Goal: Task Accomplishment & Management: Use online tool/utility

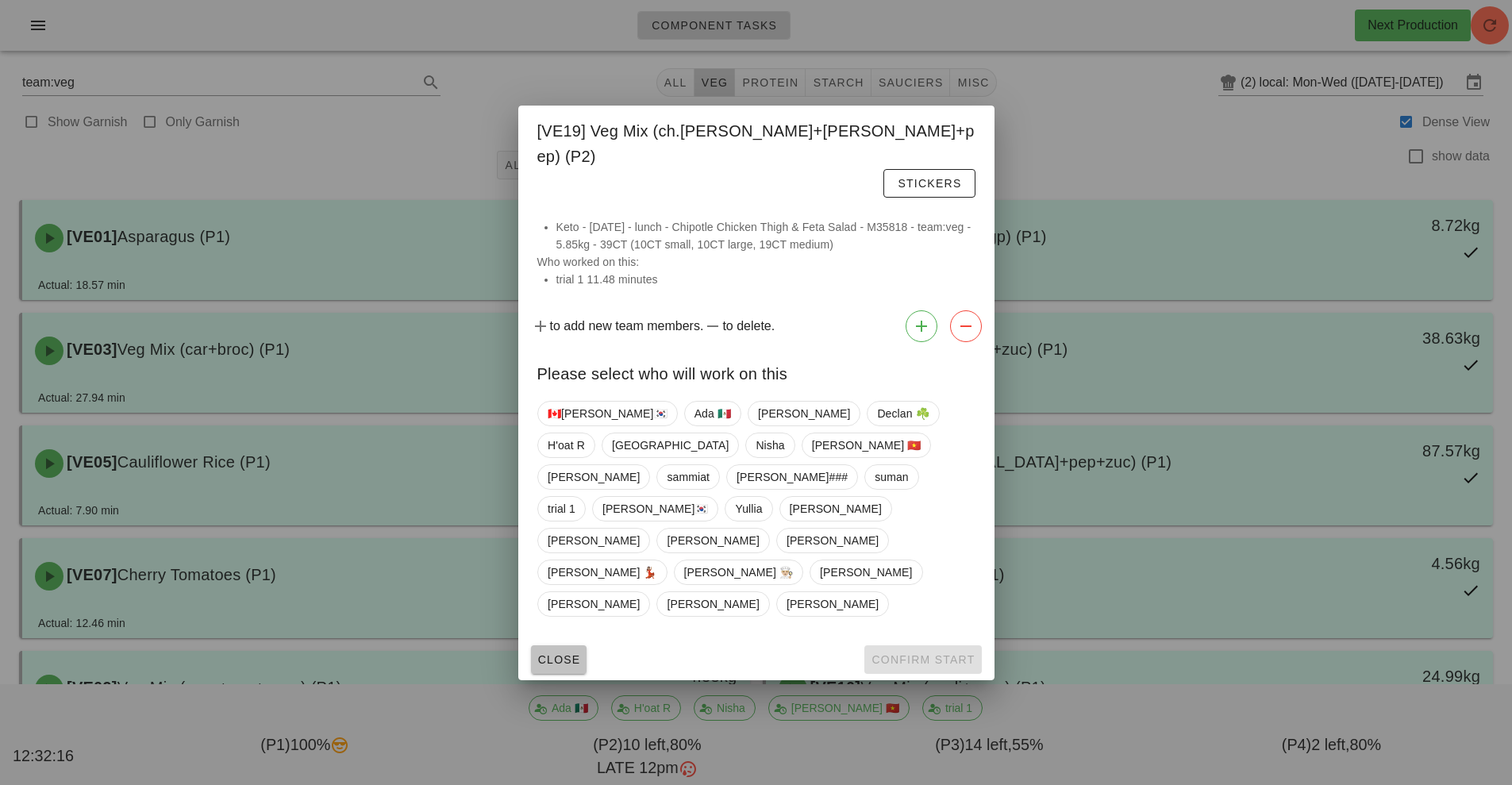
click at [573, 646] on button "Close" at bounding box center [559, 660] width 57 height 29
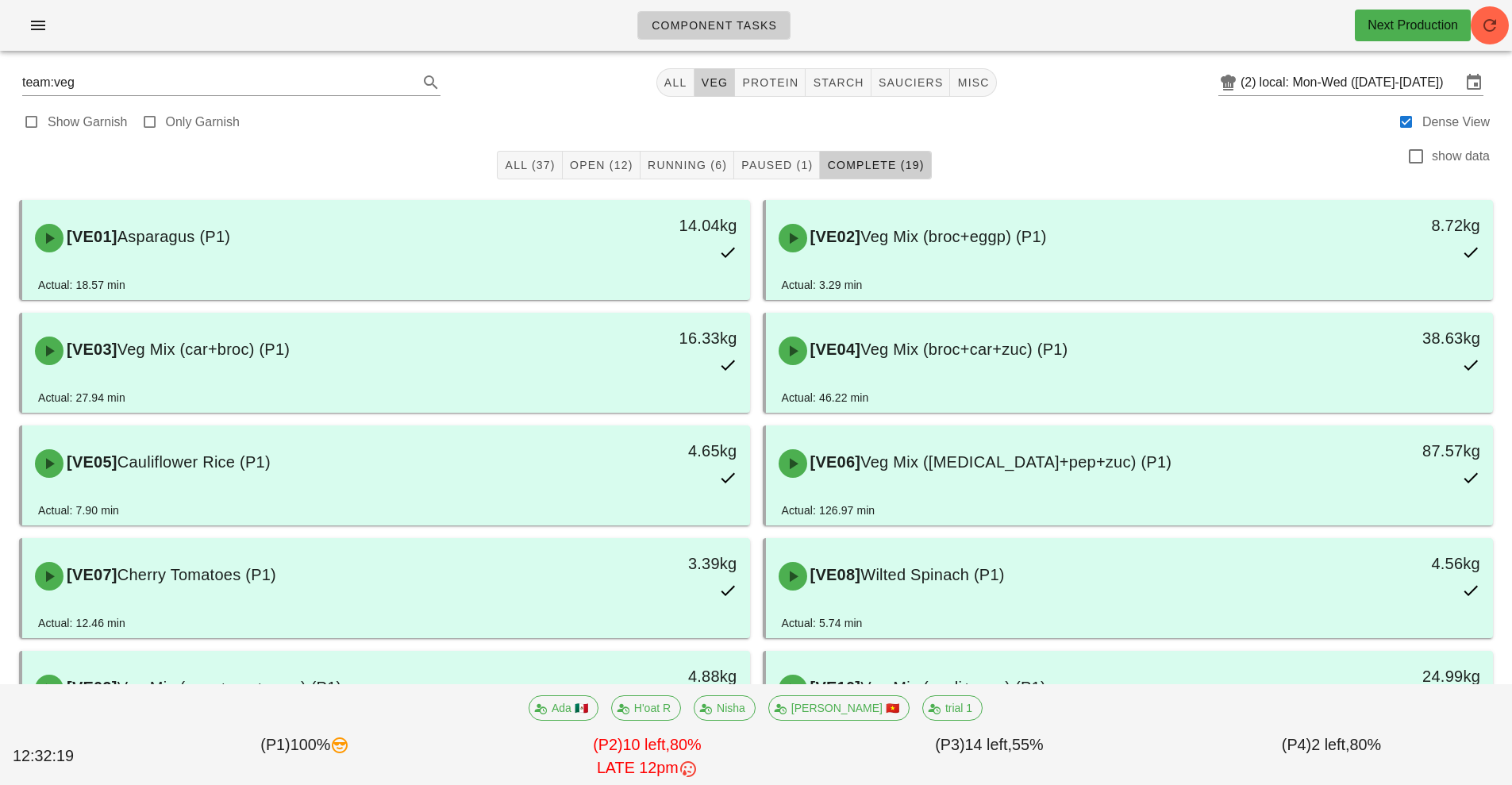
click at [721, 88] on span "veg" at bounding box center [715, 82] width 28 height 13
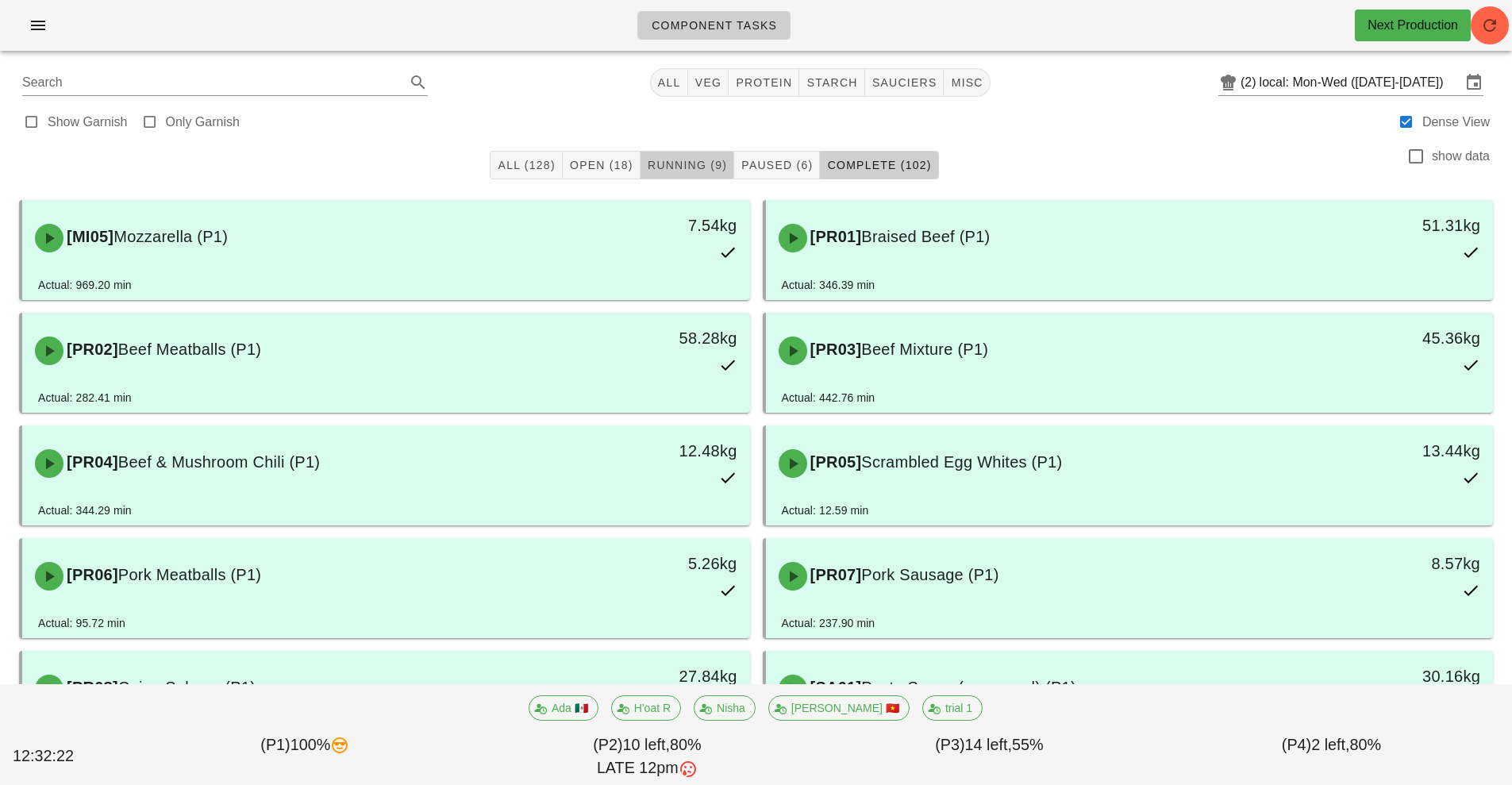
click at [686, 162] on span "Running (9)" at bounding box center [687, 165] width 80 height 13
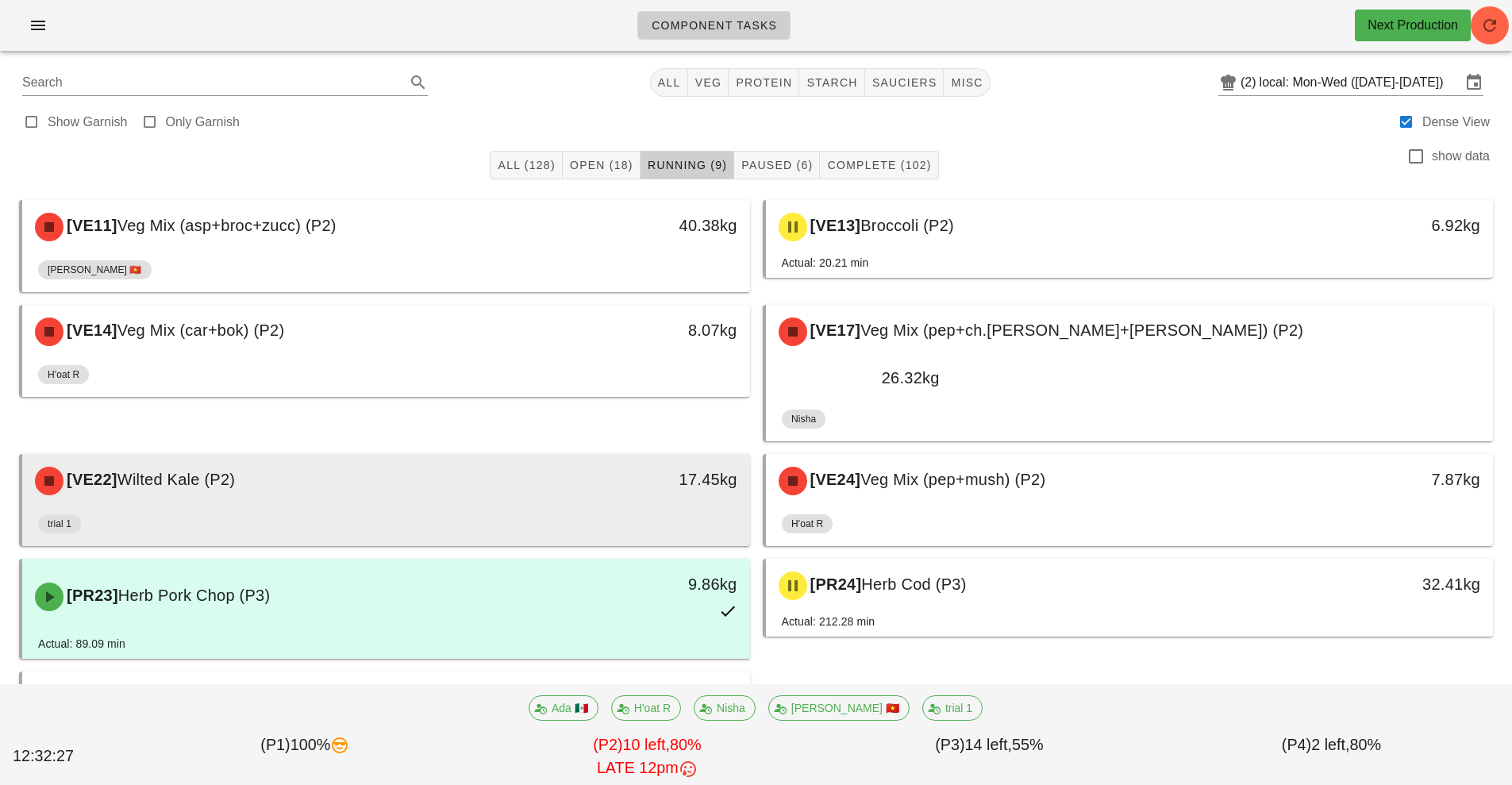
click at [508, 457] on div "[VE22] Wilted Kale (P2)" at bounding box center [296, 481] width 541 height 47
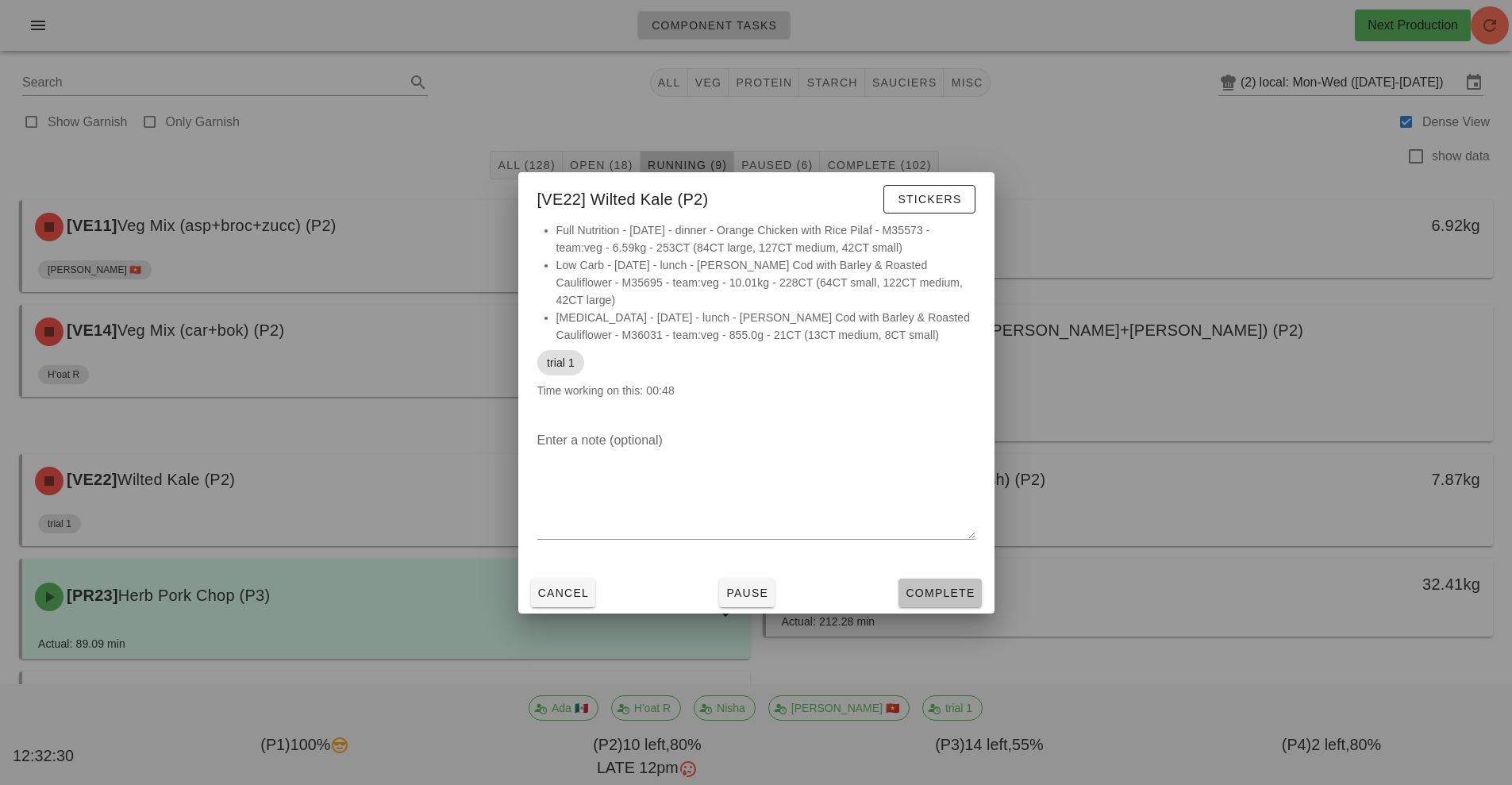
click at [930, 589] on span "Complete" at bounding box center [939, 593] width 70 height 13
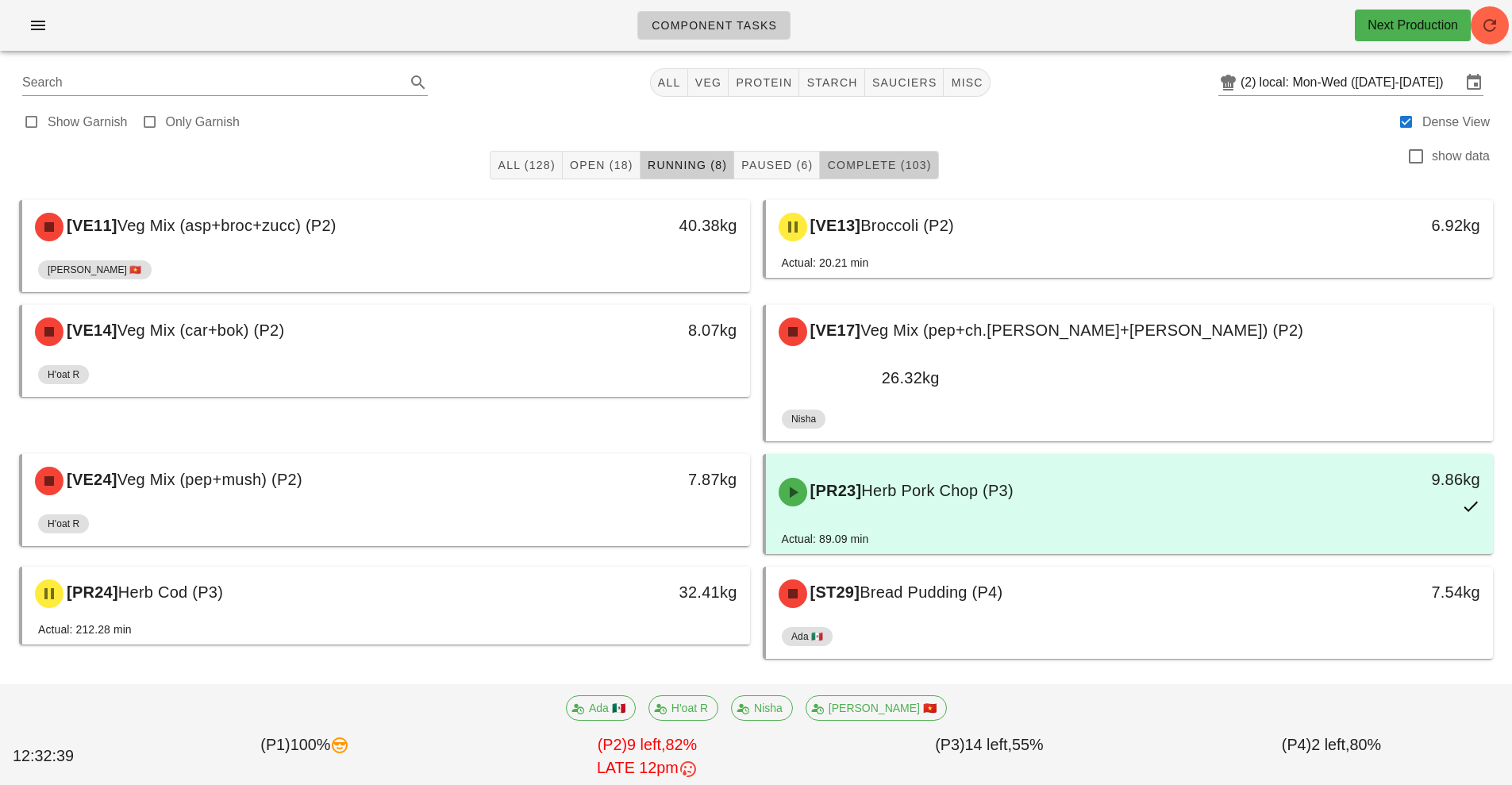
click at [878, 166] on span "Complete (103)" at bounding box center [878, 165] width 105 height 13
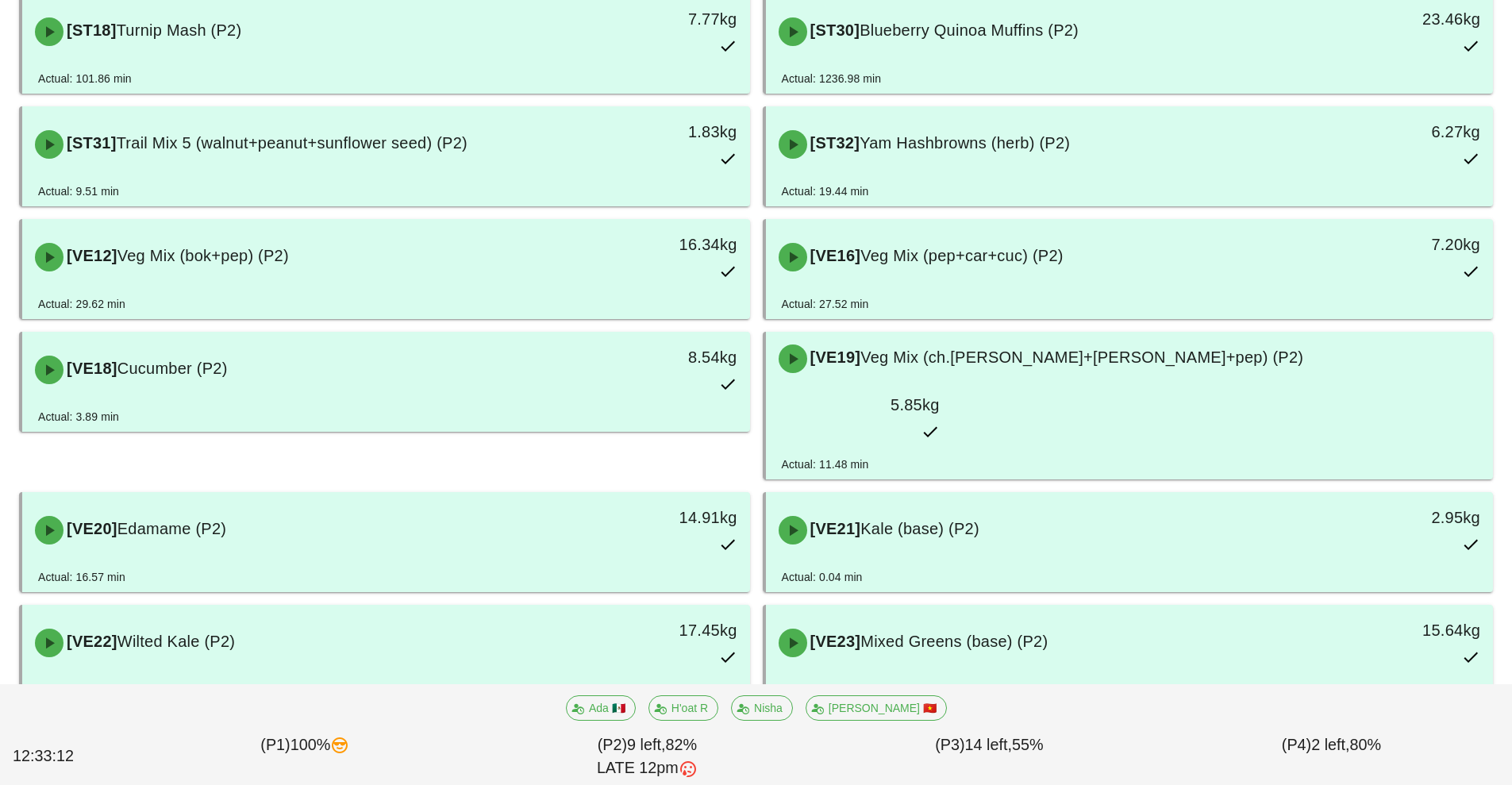
scroll to position [3919, 0]
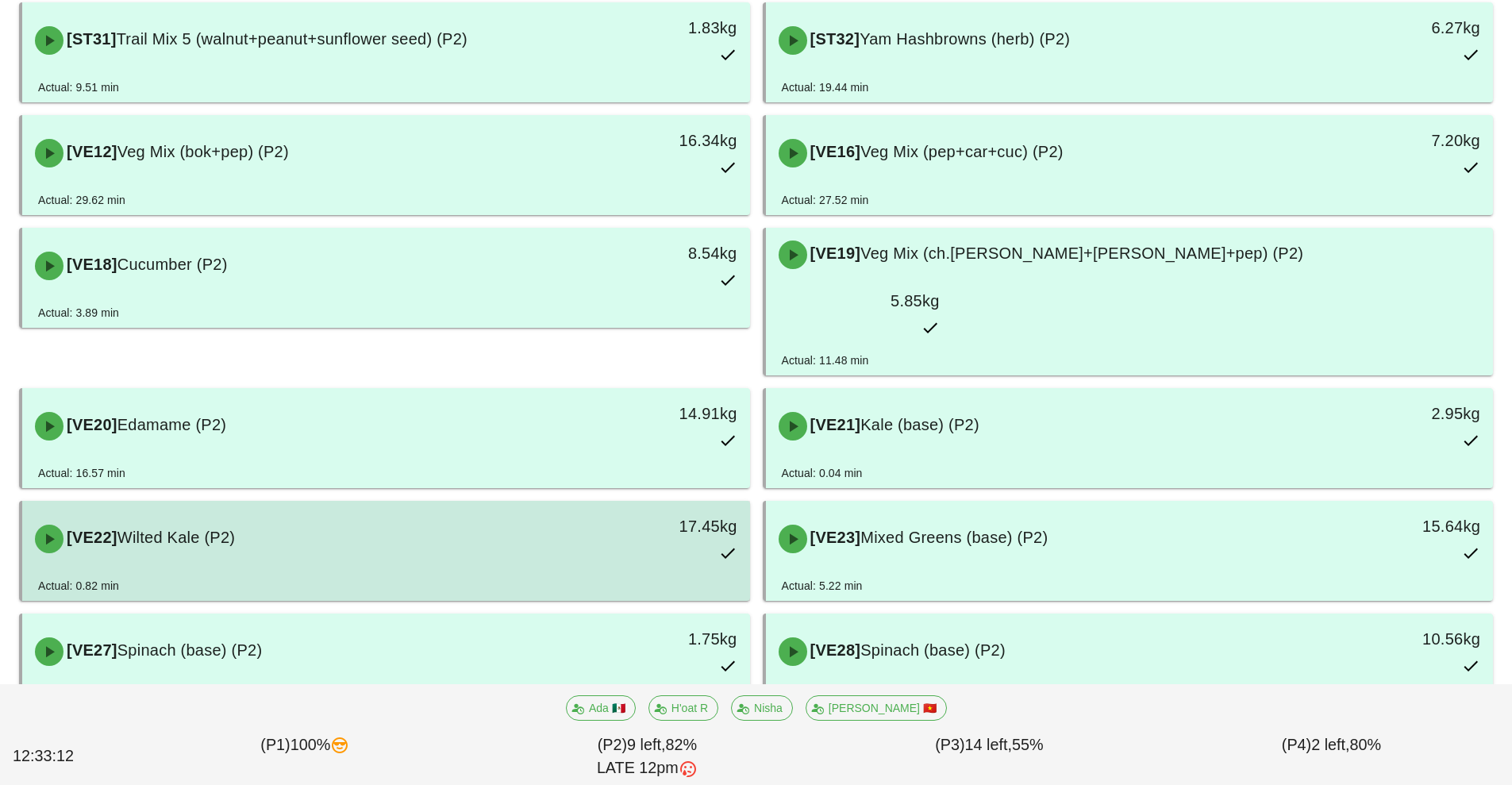
click at [462, 515] on div "[VE22] Wilted Kale (P2)" at bounding box center [296, 539] width 541 height 47
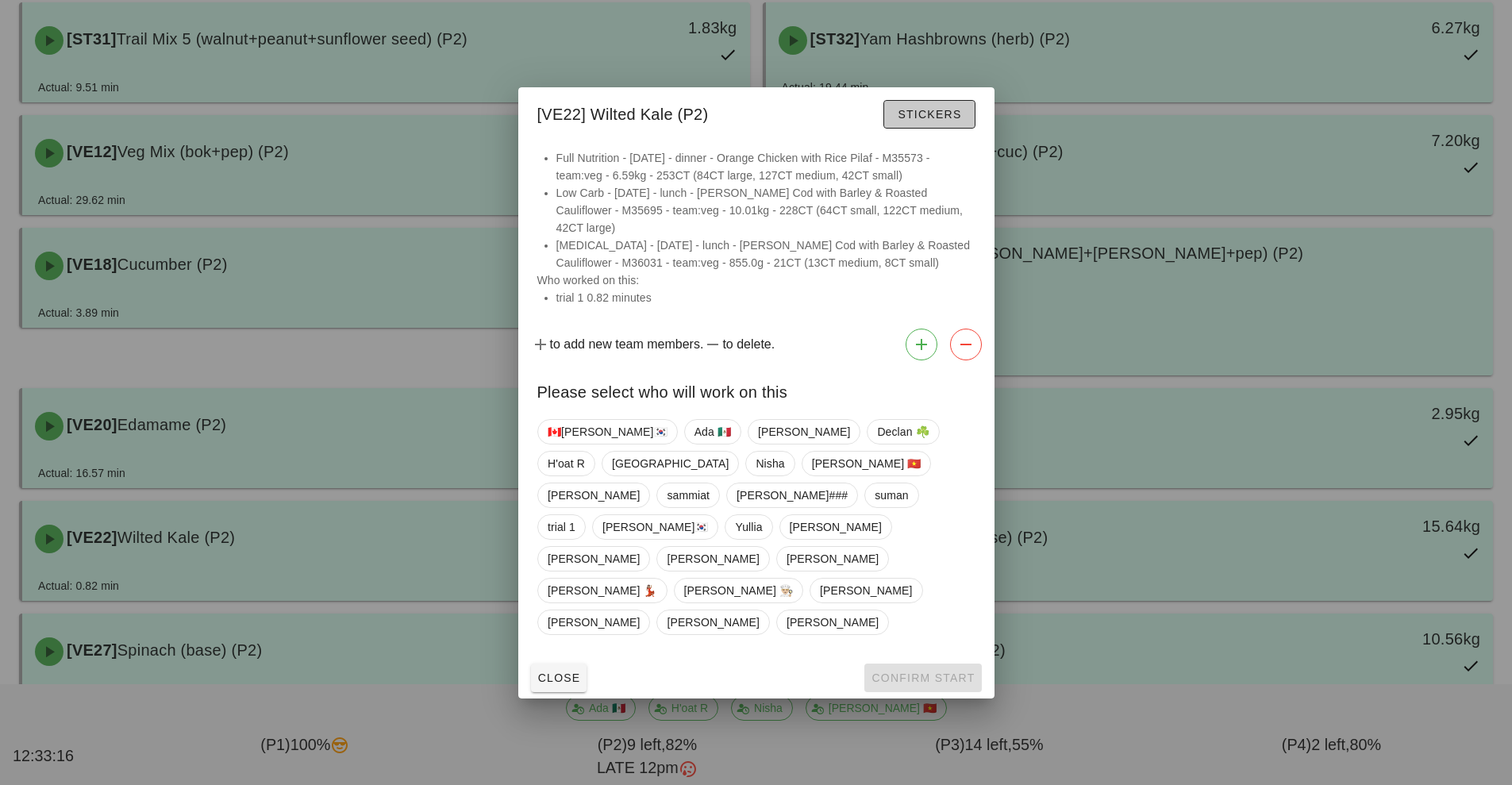
click at [933, 121] on span "Stickers" at bounding box center [929, 114] width 64 height 13
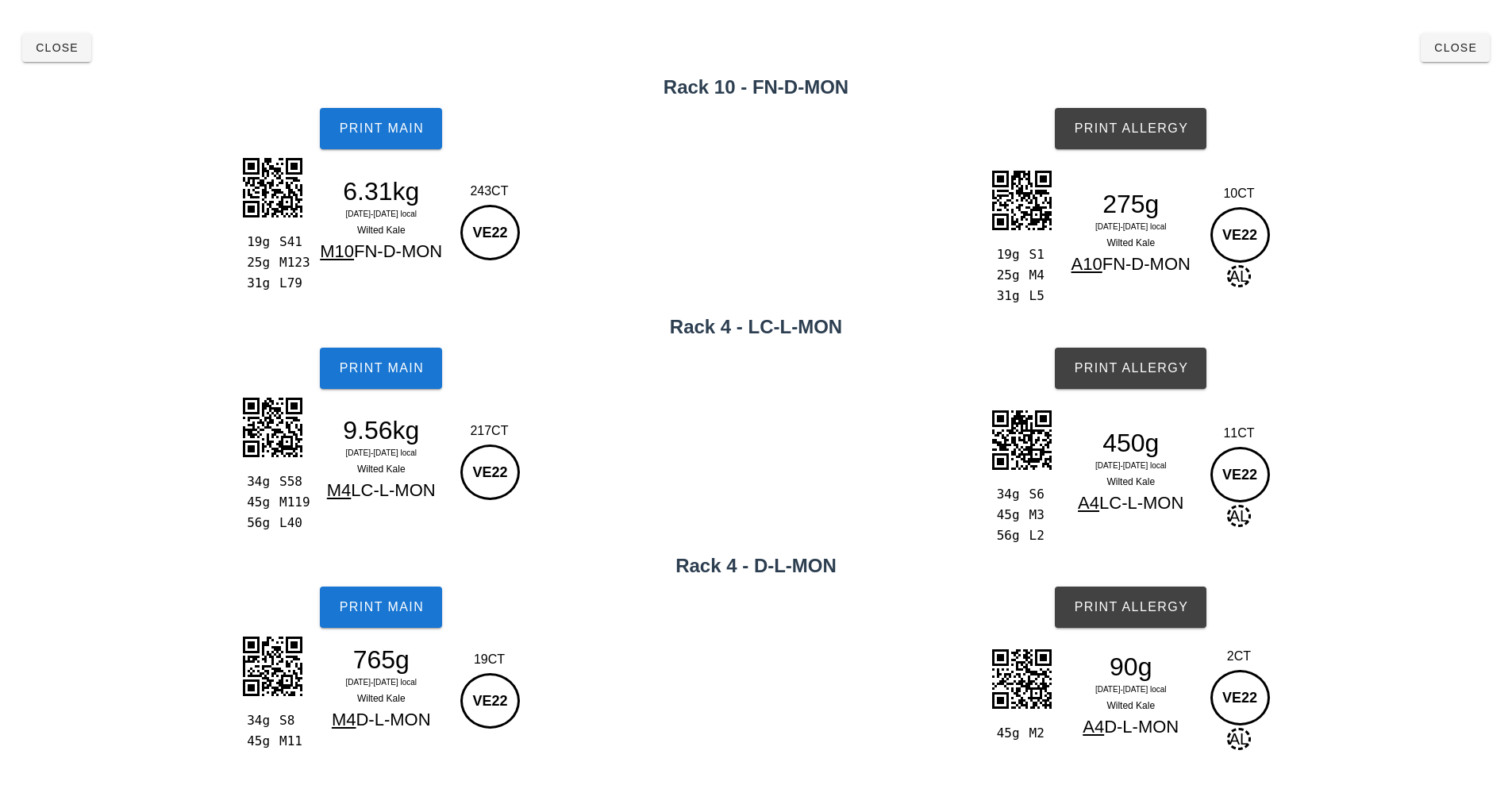
scroll to position [41, 0]
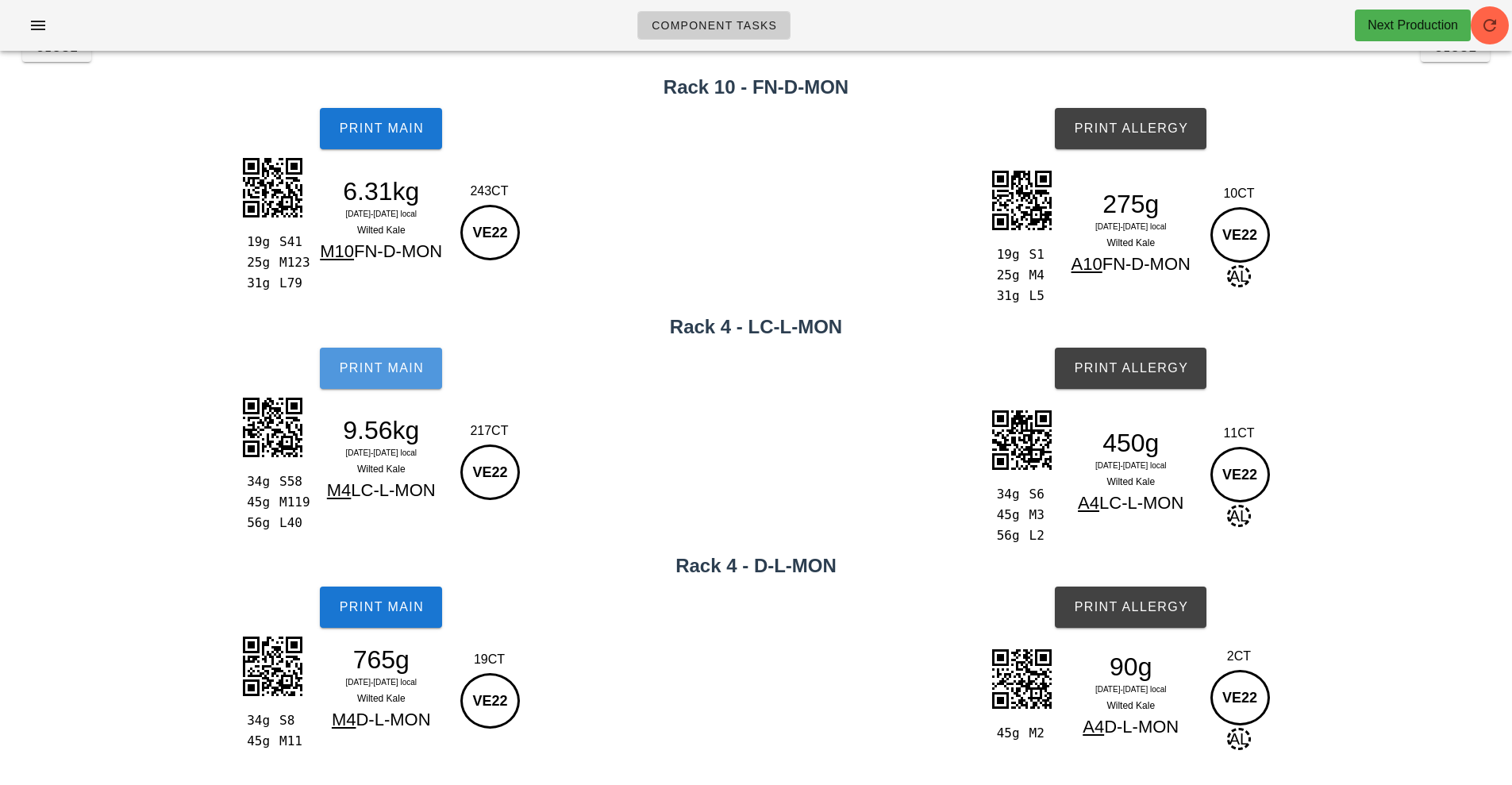
click at [390, 359] on button "Print Main" at bounding box center [381, 368] width 122 height 41
click at [1143, 368] on span "Print Allergy" at bounding box center [1131, 368] width 115 height 14
click at [377, 123] on span "Print Main" at bounding box center [381, 128] width 86 height 14
click at [1126, 127] on span "Print Allergy" at bounding box center [1131, 128] width 115 height 14
click at [390, 613] on span "Print Main" at bounding box center [381, 608] width 86 height 14
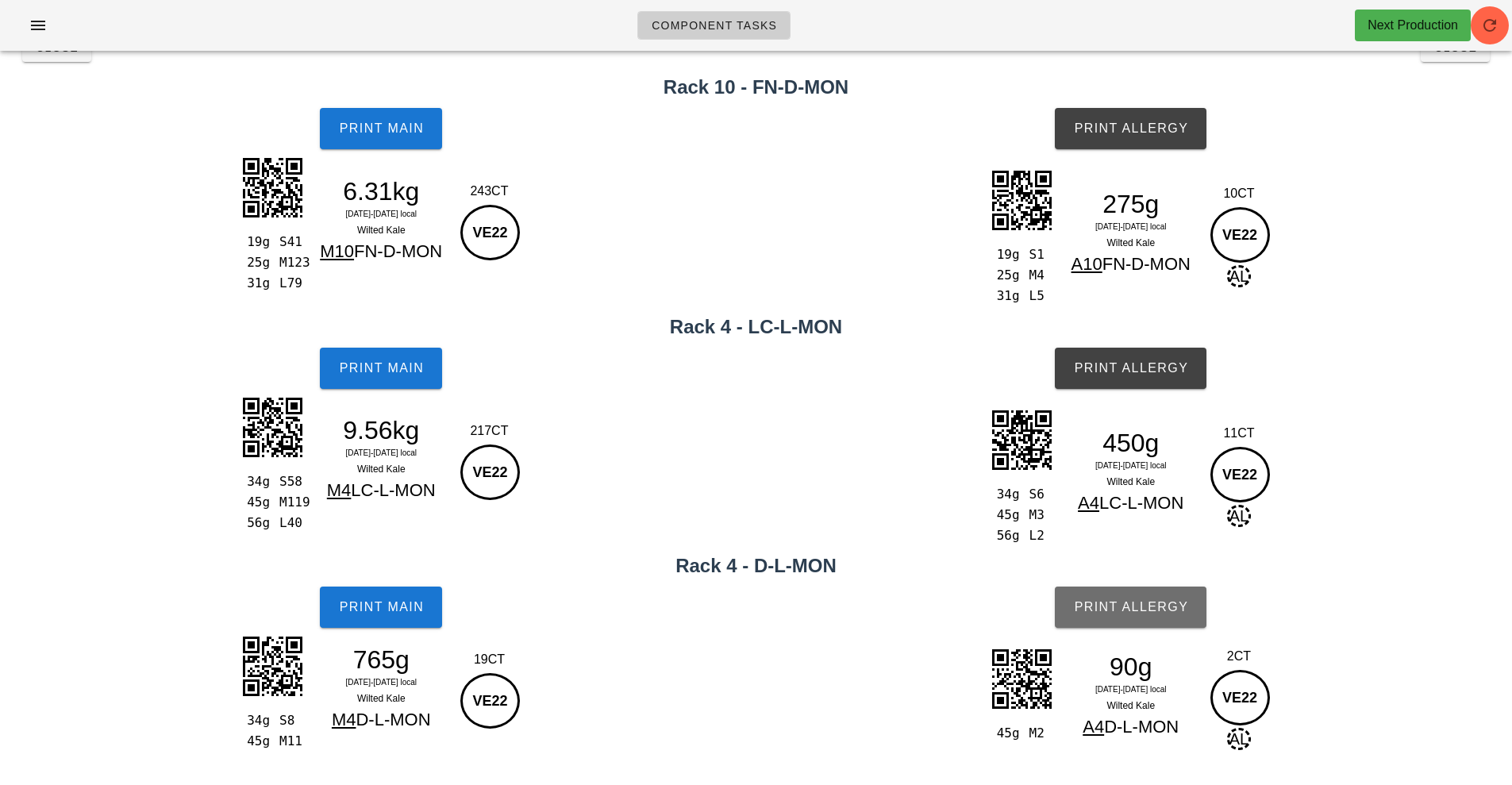
click at [1134, 600] on button "Print Allergy" at bounding box center [1131, 608] width 152 height 41
click at [1421, 189] on div "19g S1 25g M4 31g L5 275g [DATE]-[DATE] local Wilted Kale A10 FN-D-MON 10CT VE2…" at bounding box center [1131, 237] width 763 height 157
click at [1453, 57] on button "Close" at bounding box center [1455, 47] width 69 height 29
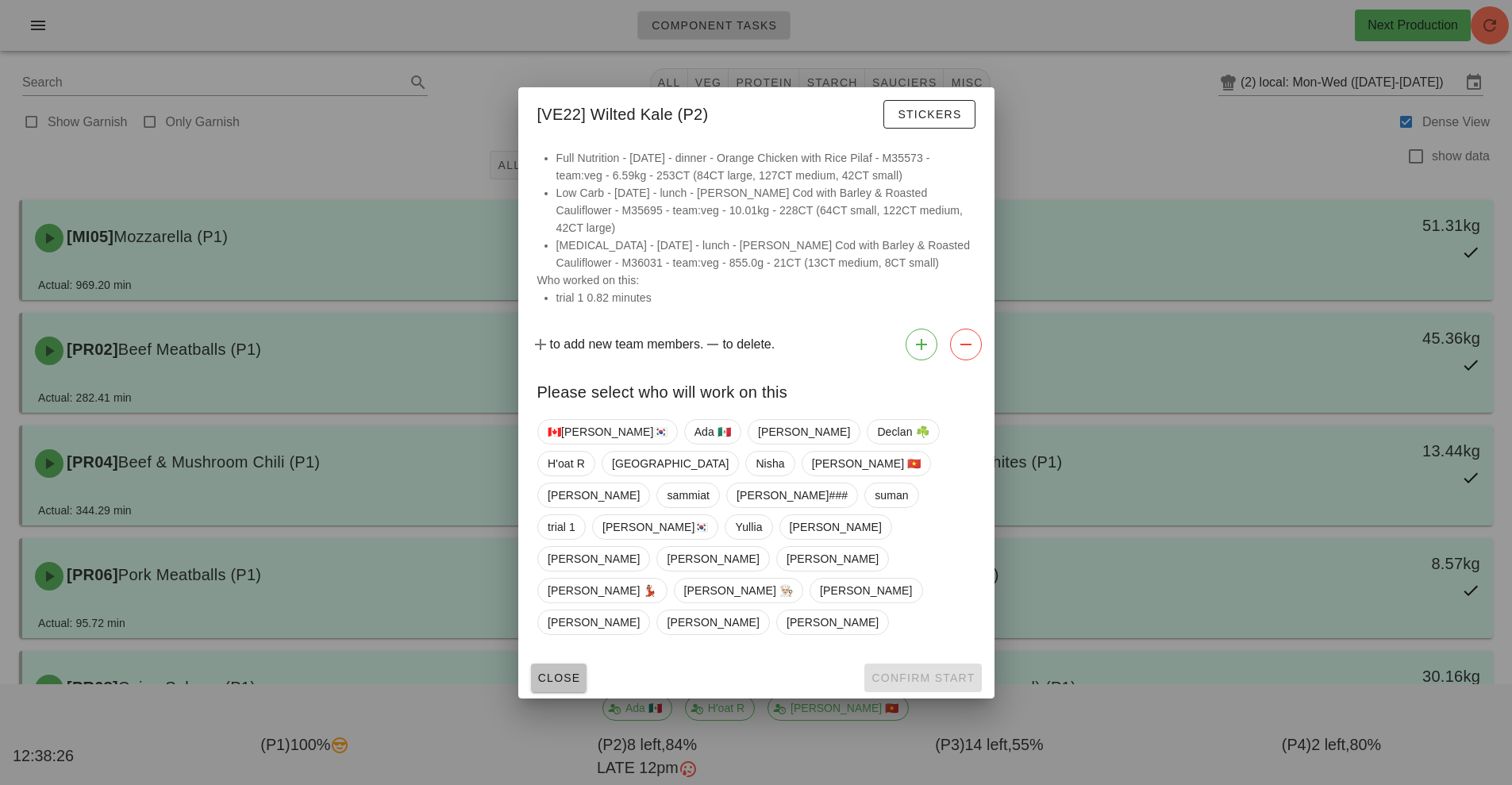
click at [576, 664] on button "Close" at bounding box center [559, 679] width 57 height 29
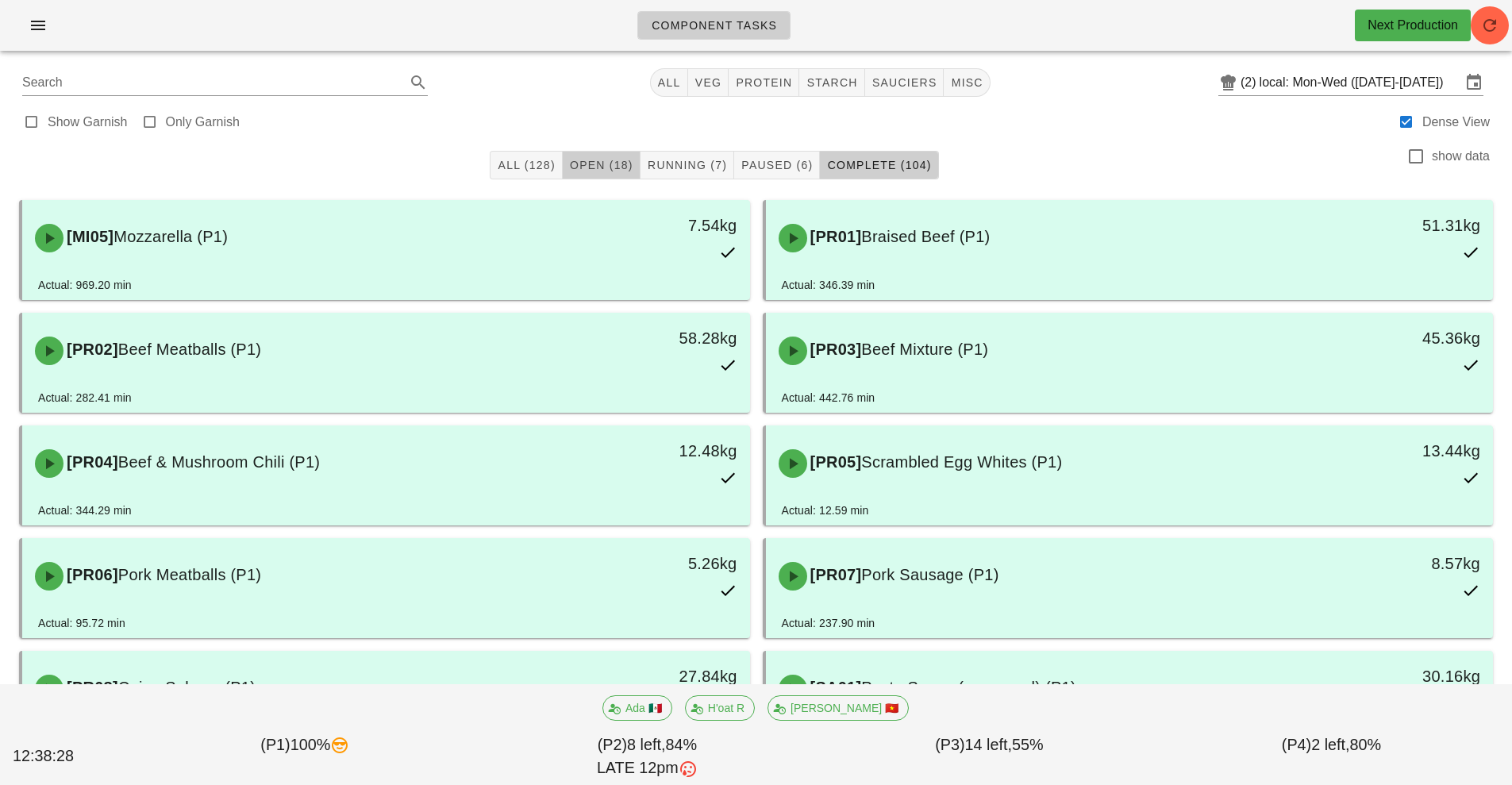
click at [599, 153] on button "Open (18)" at bounding box center [601, 166] width 78 height 29
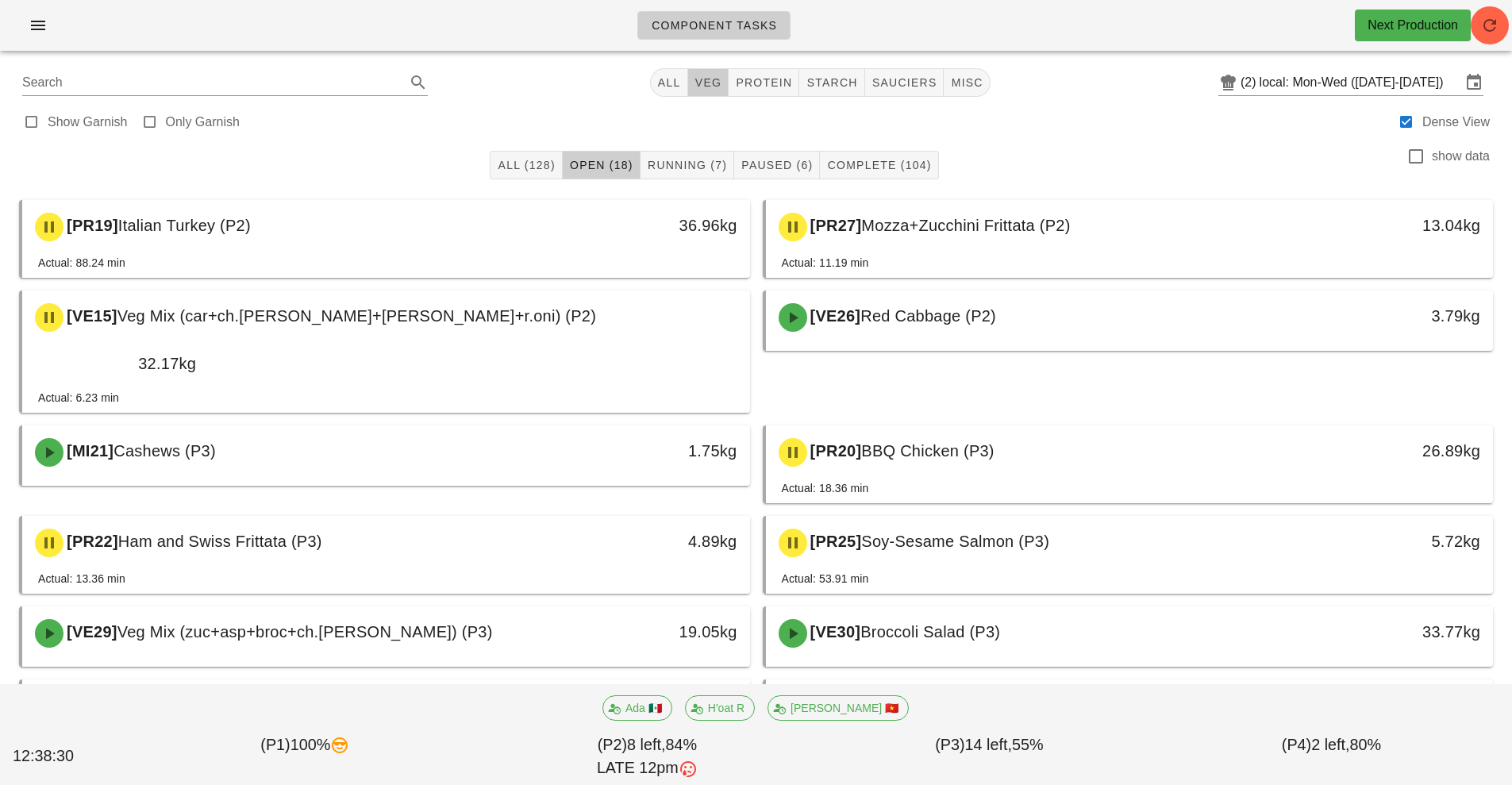
click at [712, 95] on button "veg" at bounding box center [709, 83] width 41 height 29
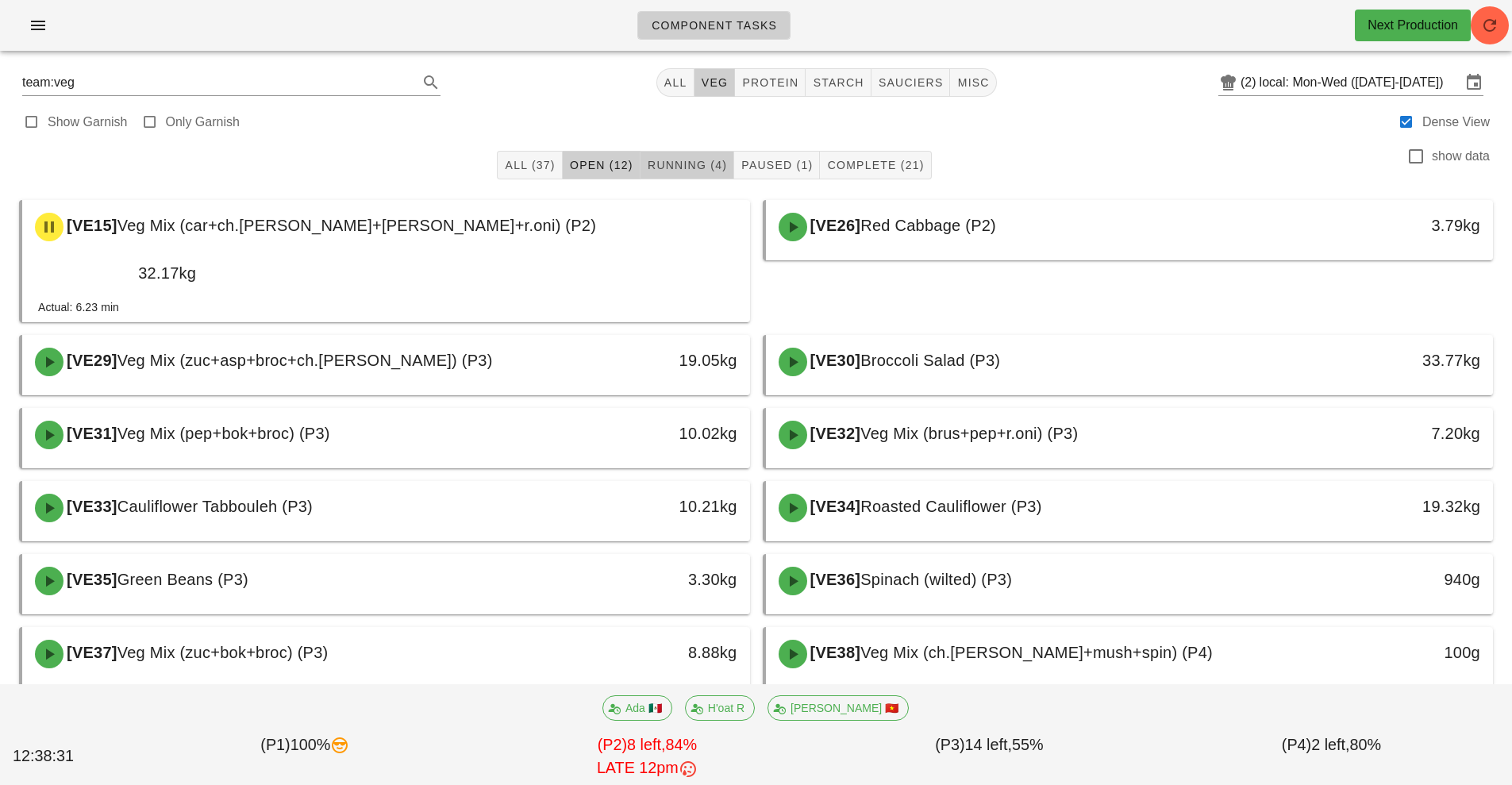
click at [665, 169] on span "Running (4)" at bounding box center [687, 165] width 80 height 13
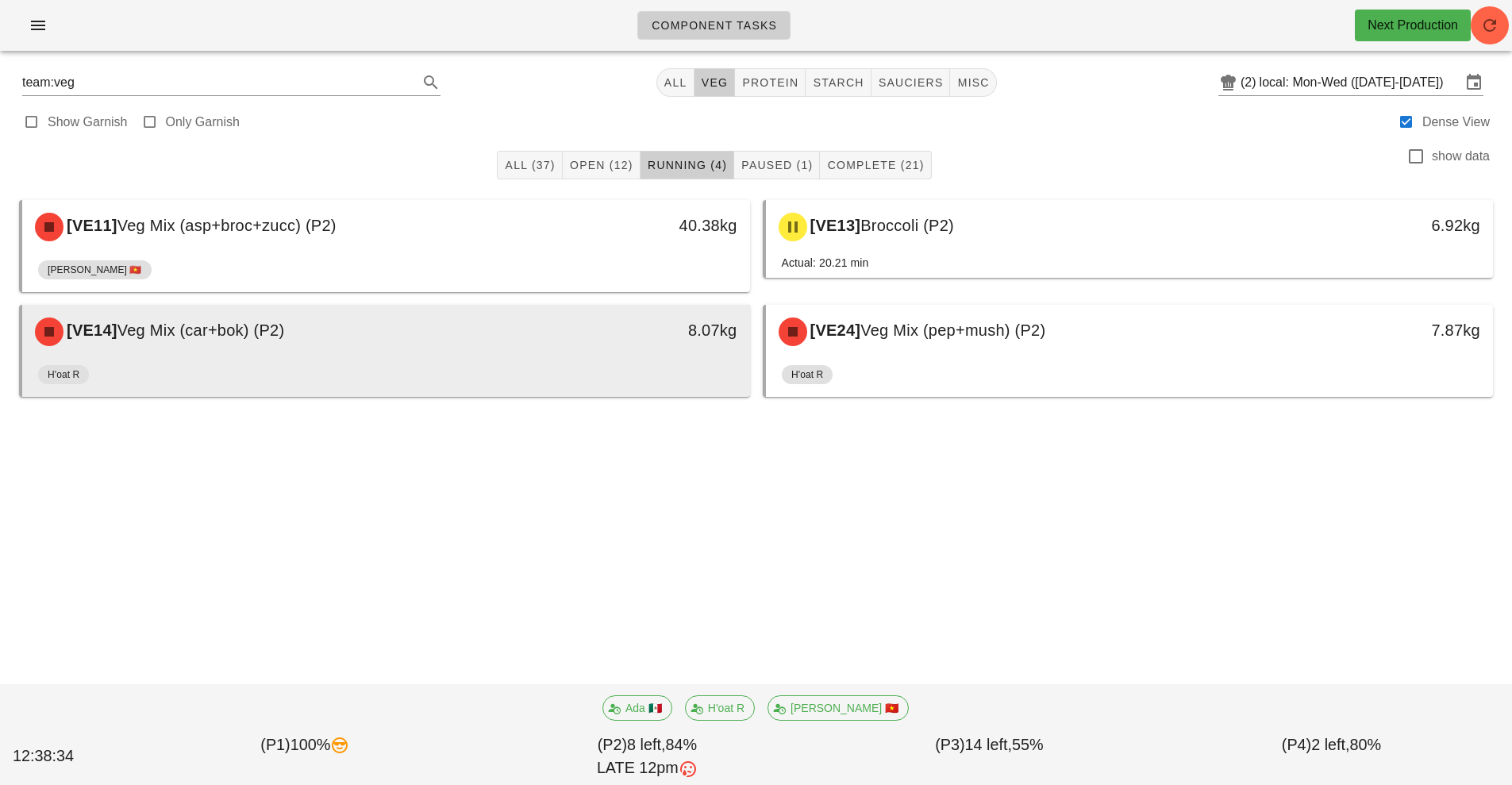
click at [613, 342] on div "8.07kg" at bounding box center [655, 330] width 161 height 25
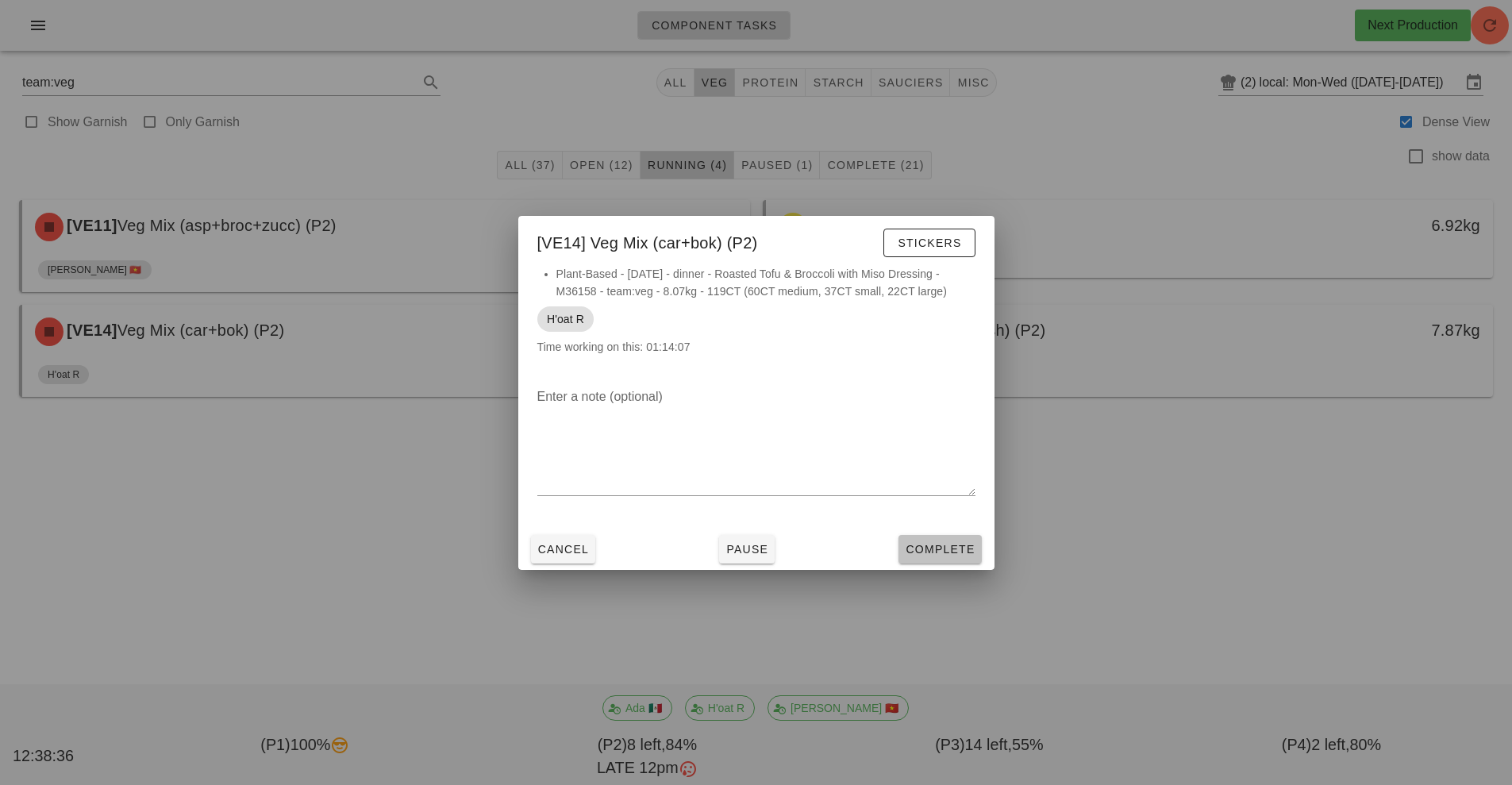
click at [922, 552] on span "Complete" at bounding box center [939, 549] width 70 height 13
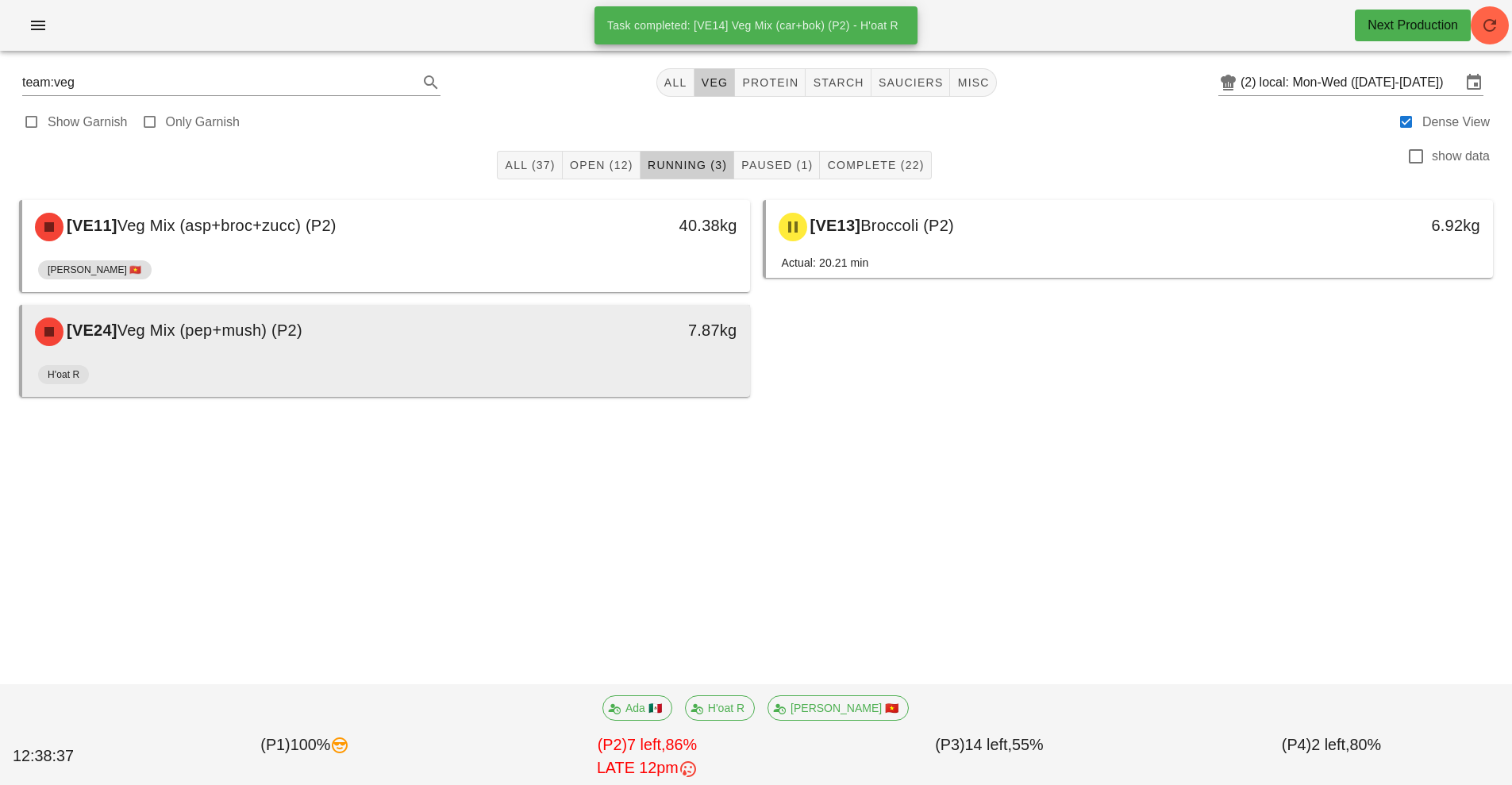
click at [583, 338] on div "7.87kg" at bounding box center [655, 330] width 161 height 25
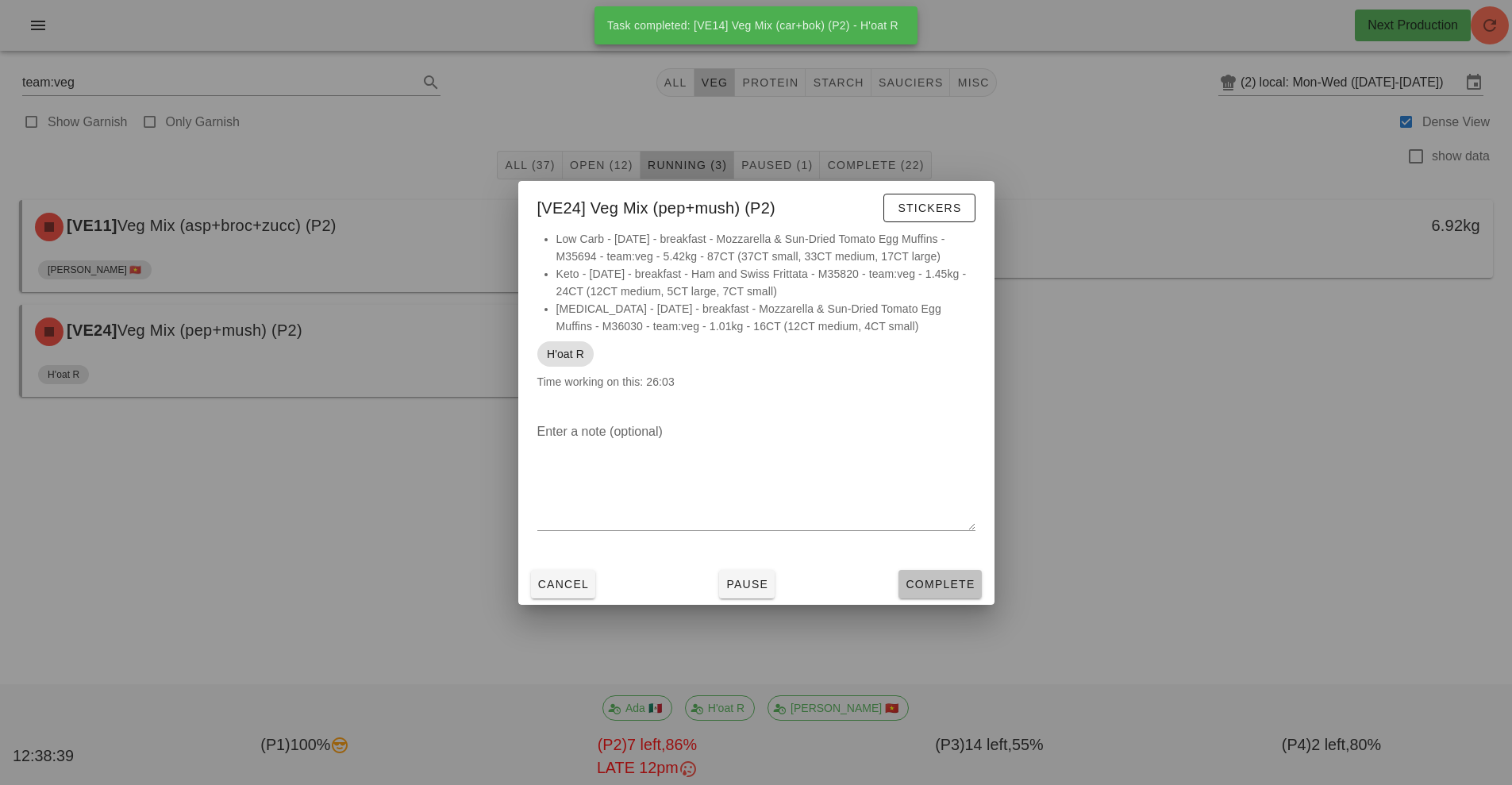
click at [949, 587] on span "Complete" at bounding box center [939, 584] width 70 height 13
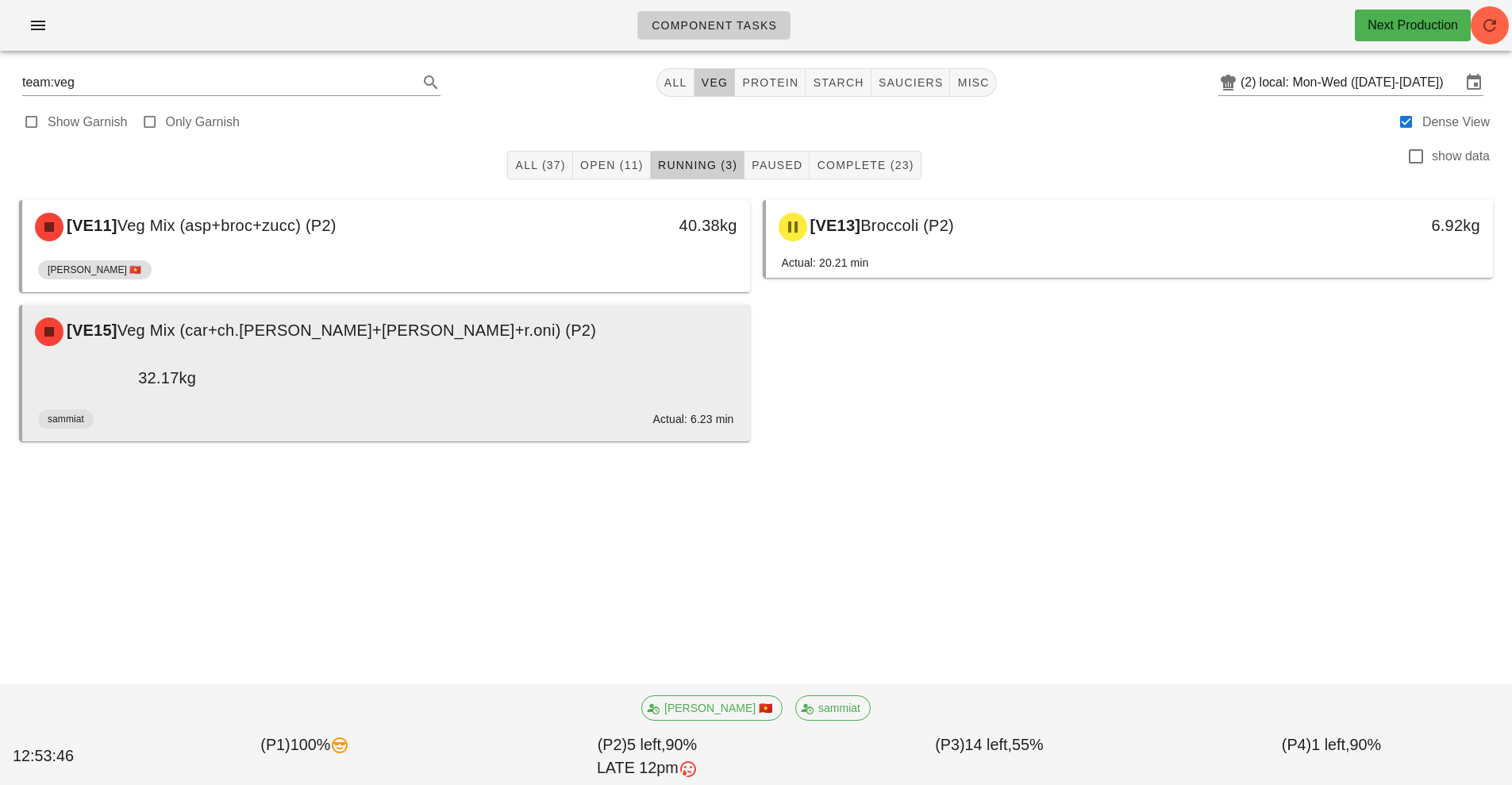
click at [388, 403] on div "sammiat Actual: 6.23 min" at bounding box center [386, 422] width 696 height 38
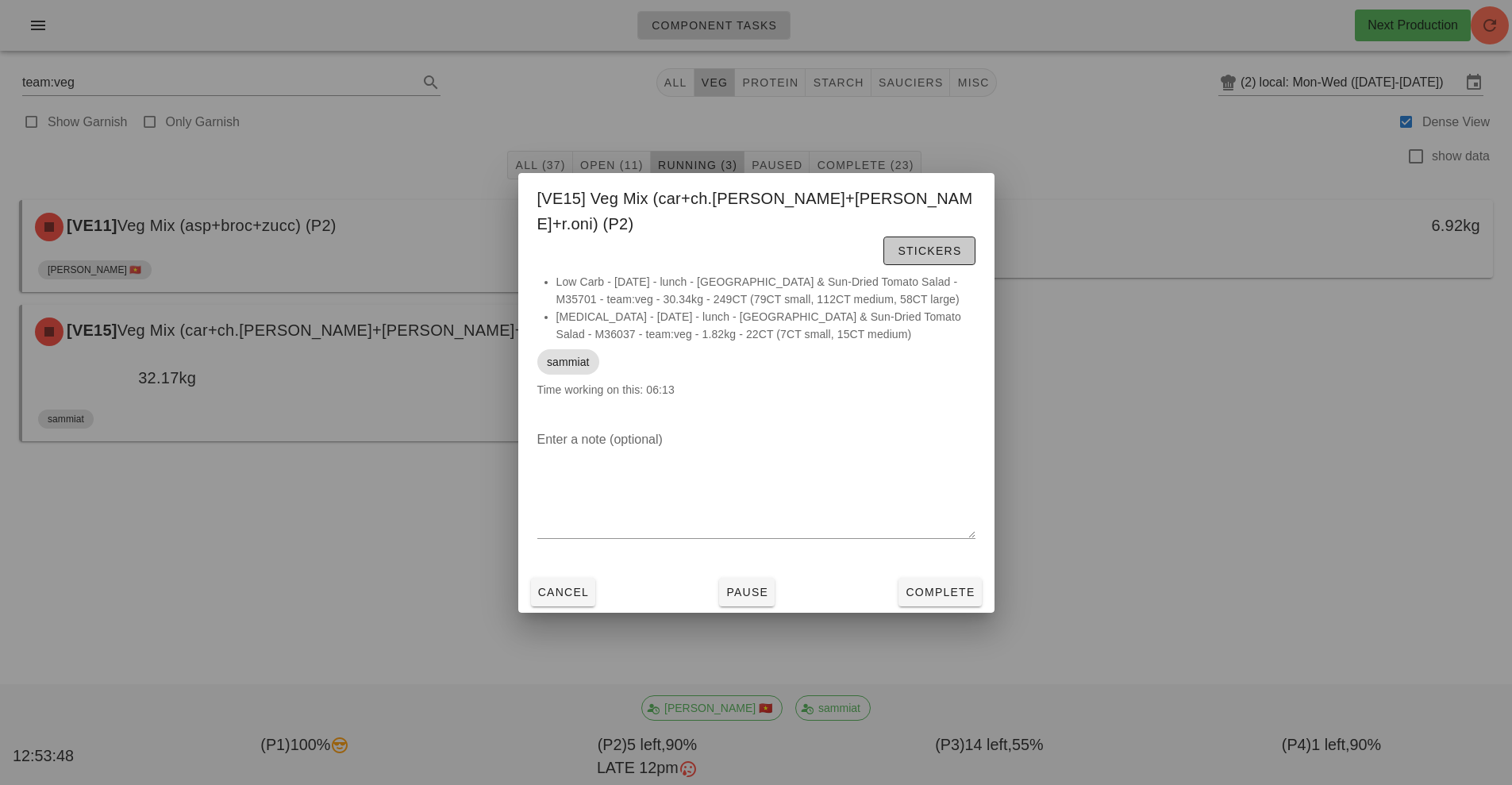
click at [948, 237] on button "Stickers" at bounding box center [929, 251] width 91 height 29
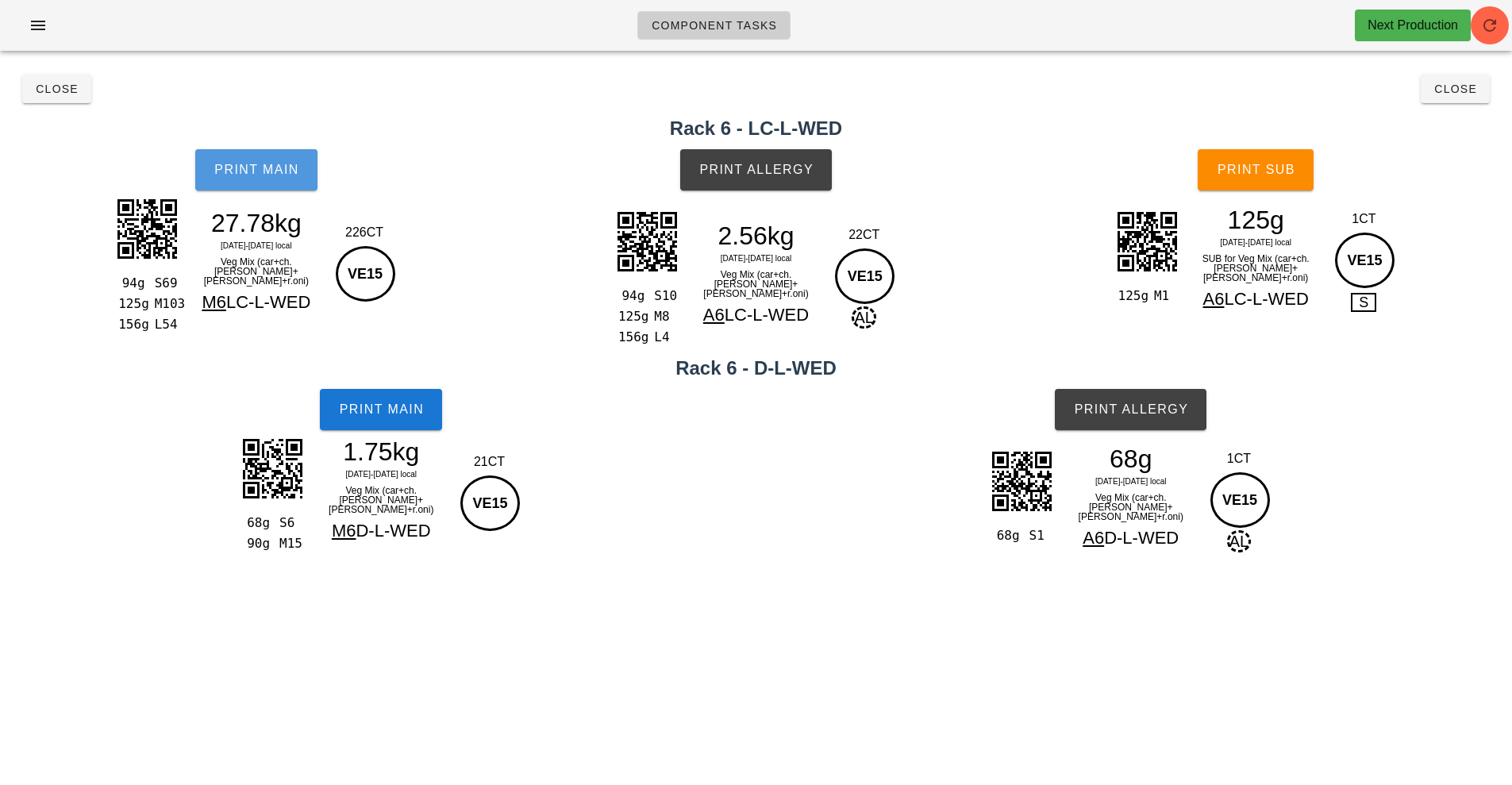
click at [284, 171] on span "Print Main" at bounding box center [257, 170] width 86 height 14
click at [264, 169] on span "Print Main" at bounding box center [257, 170] width 86 height 14
click at [281, 166] on span "Print Main" at bounding box center [257, 170] width 86 height 14
click at [767, 172] on span "Print Allergy" at bounding box center [756, 170] width 115 height 14
click at [1268, 173] on span "Print Sub" at bounding box center [1256, 170] width 79 height 14
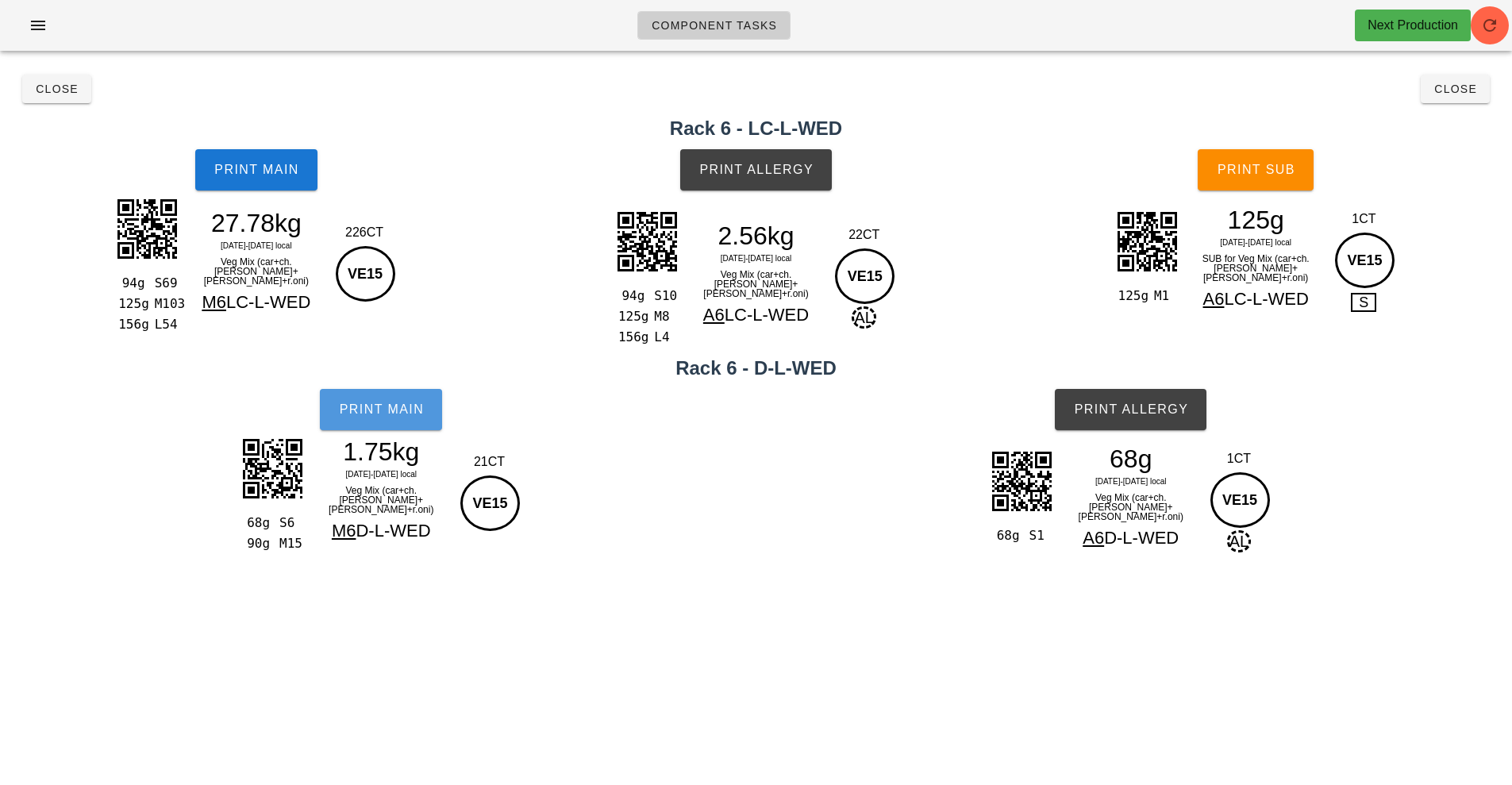
click at [408, 421] on button "Print Main" at bounding box center [381, 410] width 122 height 41
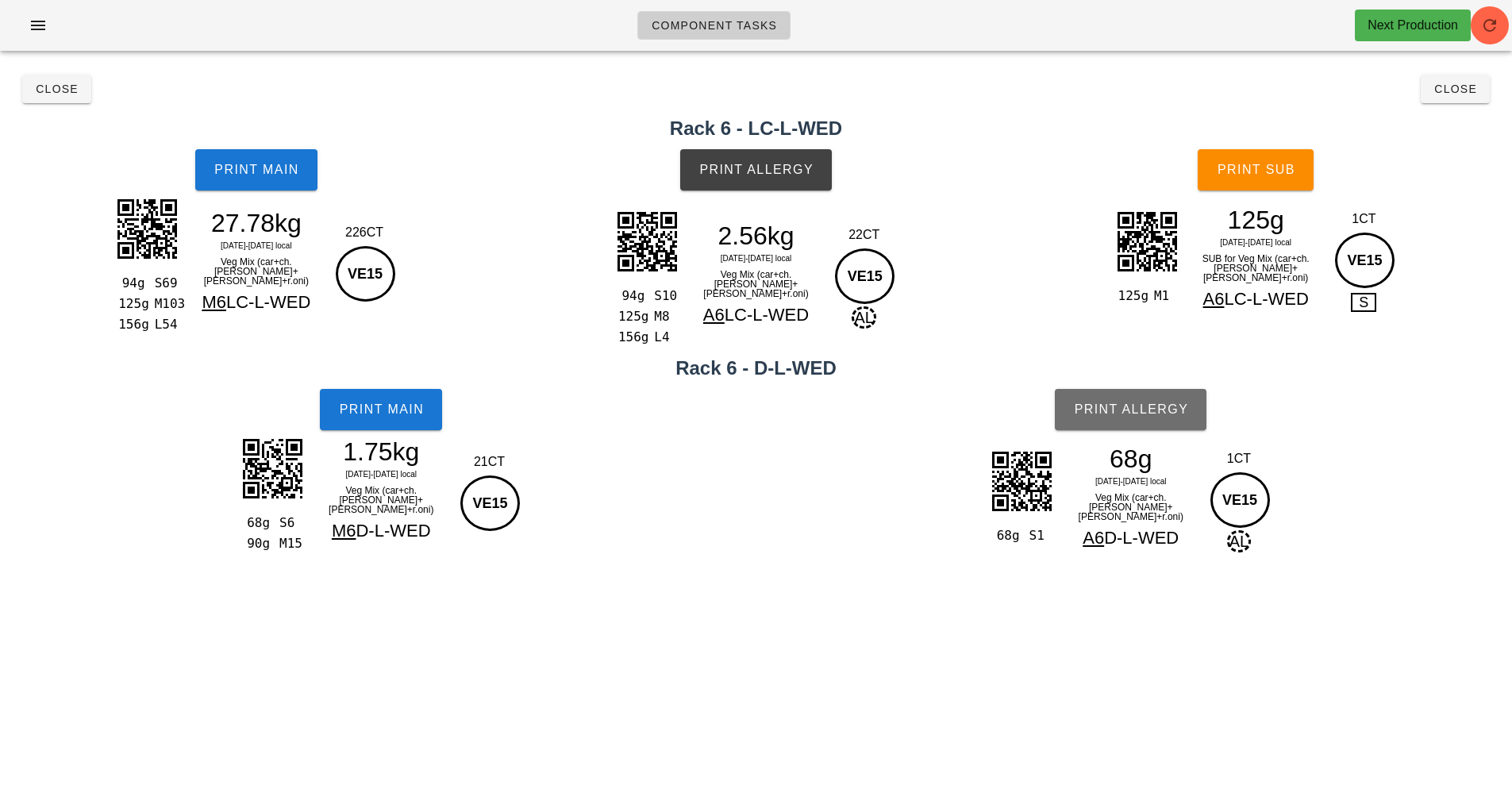
click at [1150, 414] on span "Print Allergy" at bounding box center [1131, 409] width 115 height 14
click at [61, 87] on span "Close" at bounding box center [57, 89] width 44 height 13
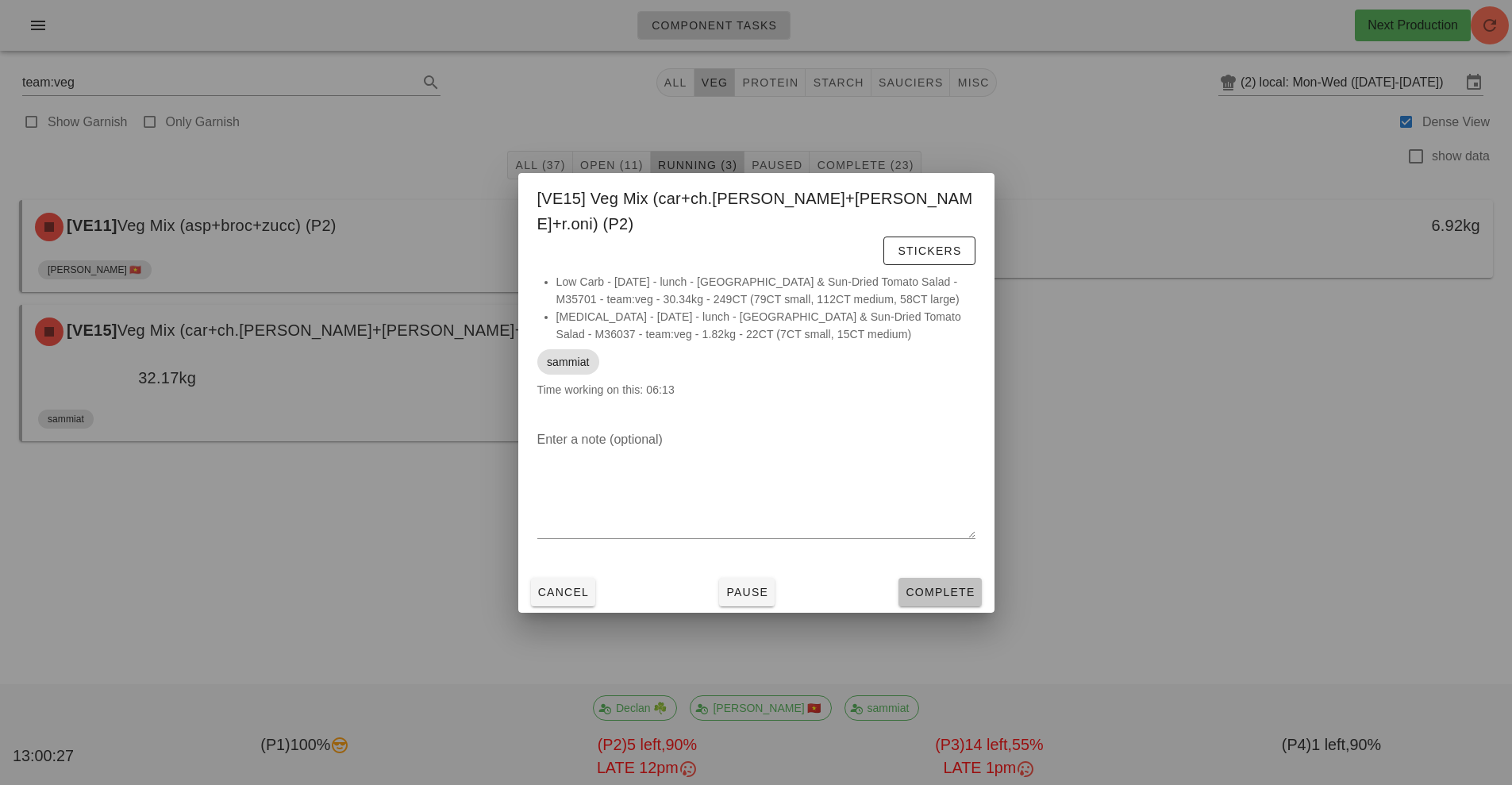
click at [922, 580] on button "Complete" at bounding box center [940, 592] width 83 height 29
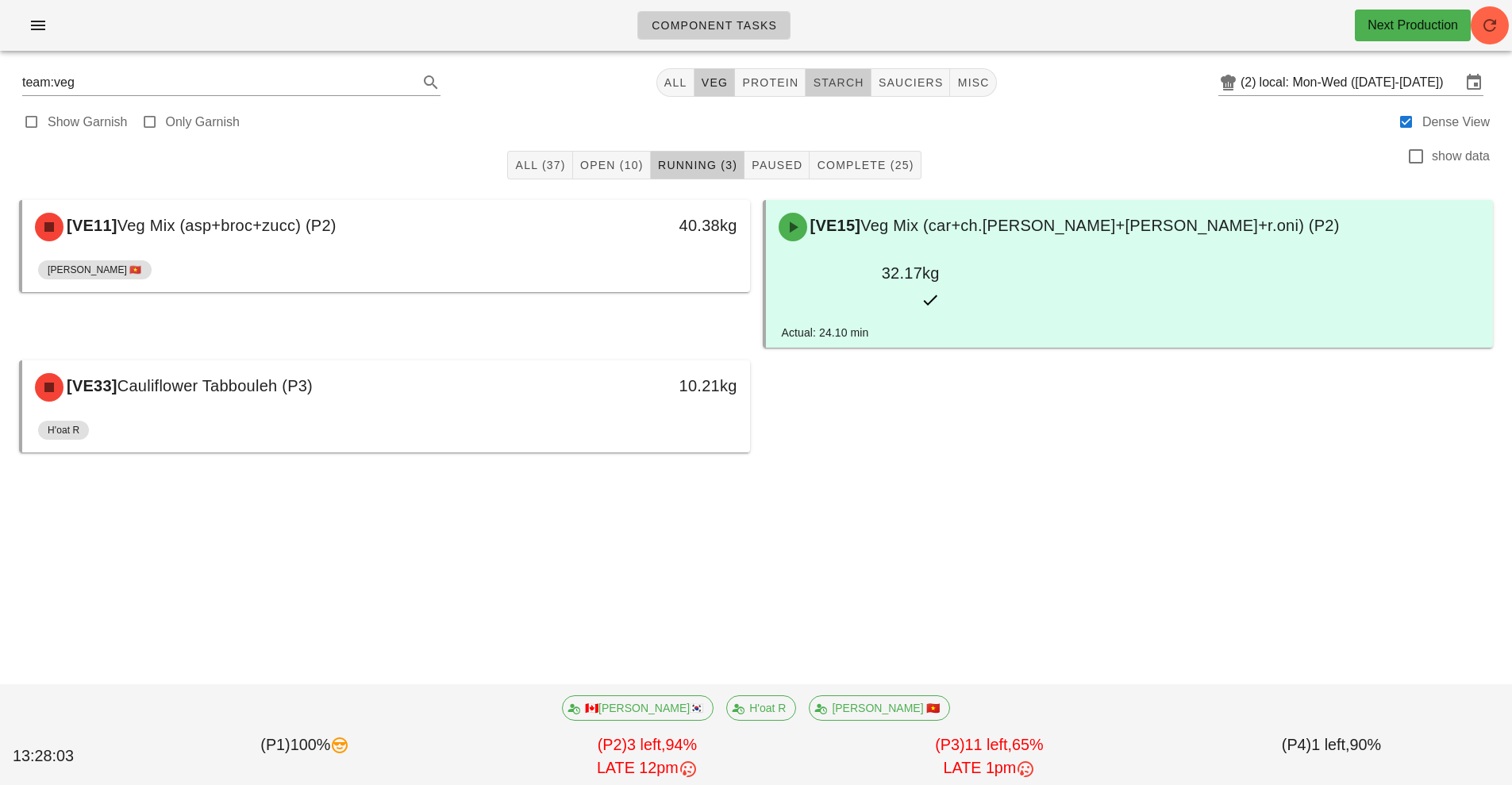
click at [814, 81] on span "starch" at bounding box center [837, 82] width 52 height 13
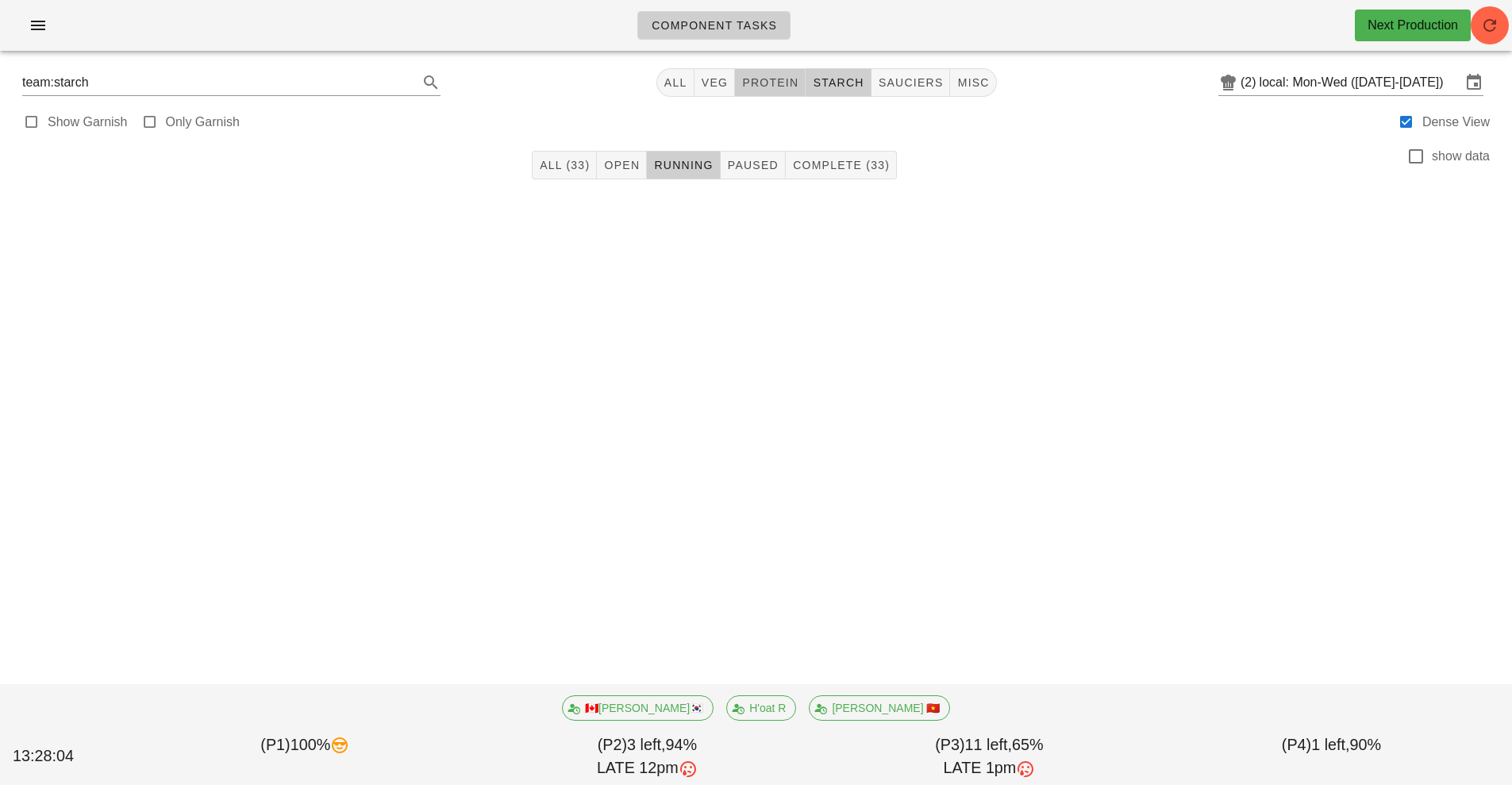
click at [783, 82] on span "protein" at bounding box center [770, 82] width 57 height 13
type input "team:protein"
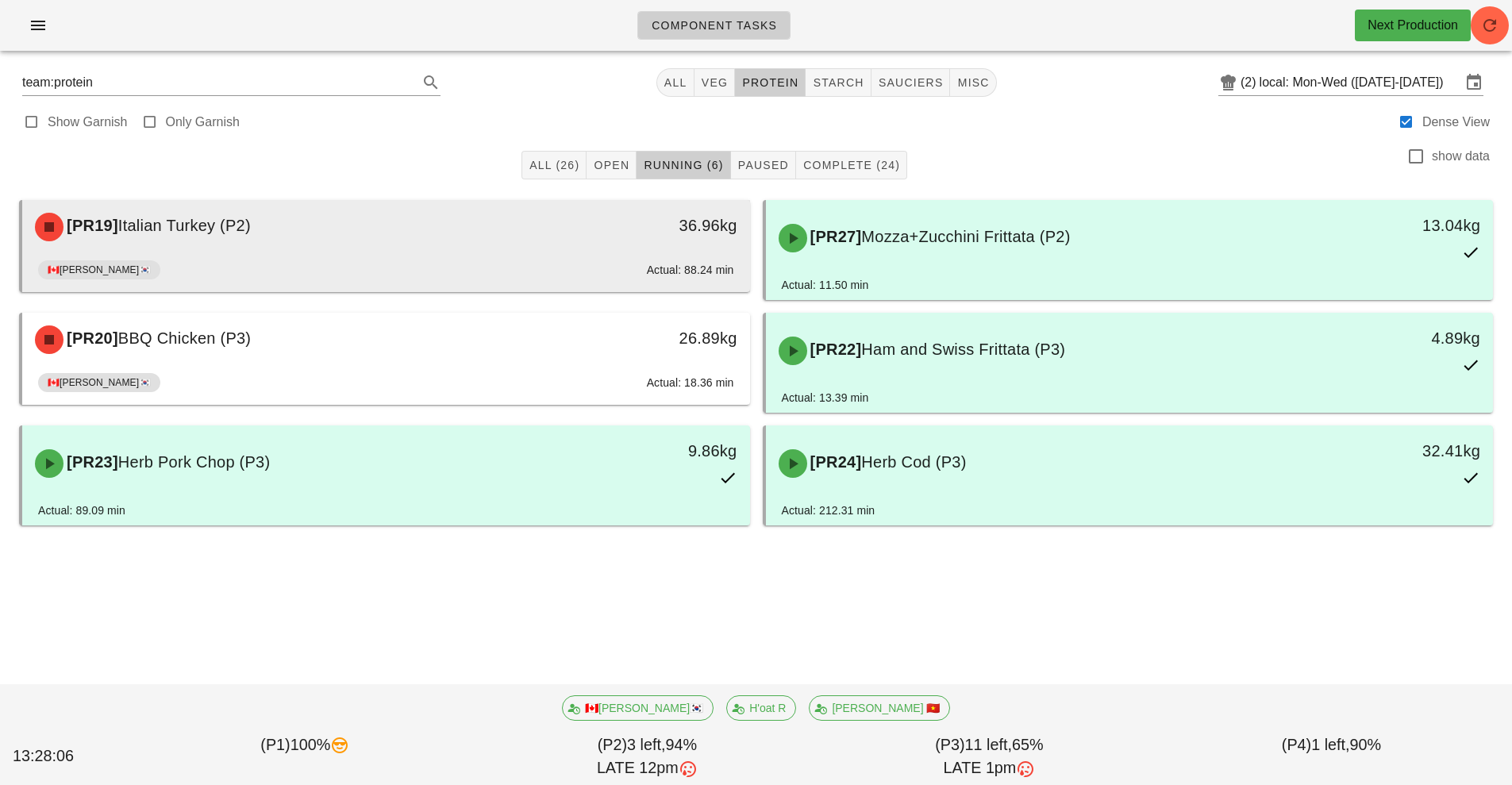
click at [449, 248] on div "[PR19] Italian Turkey (P2)" at bounding box center [296, 227] width 541 height 47
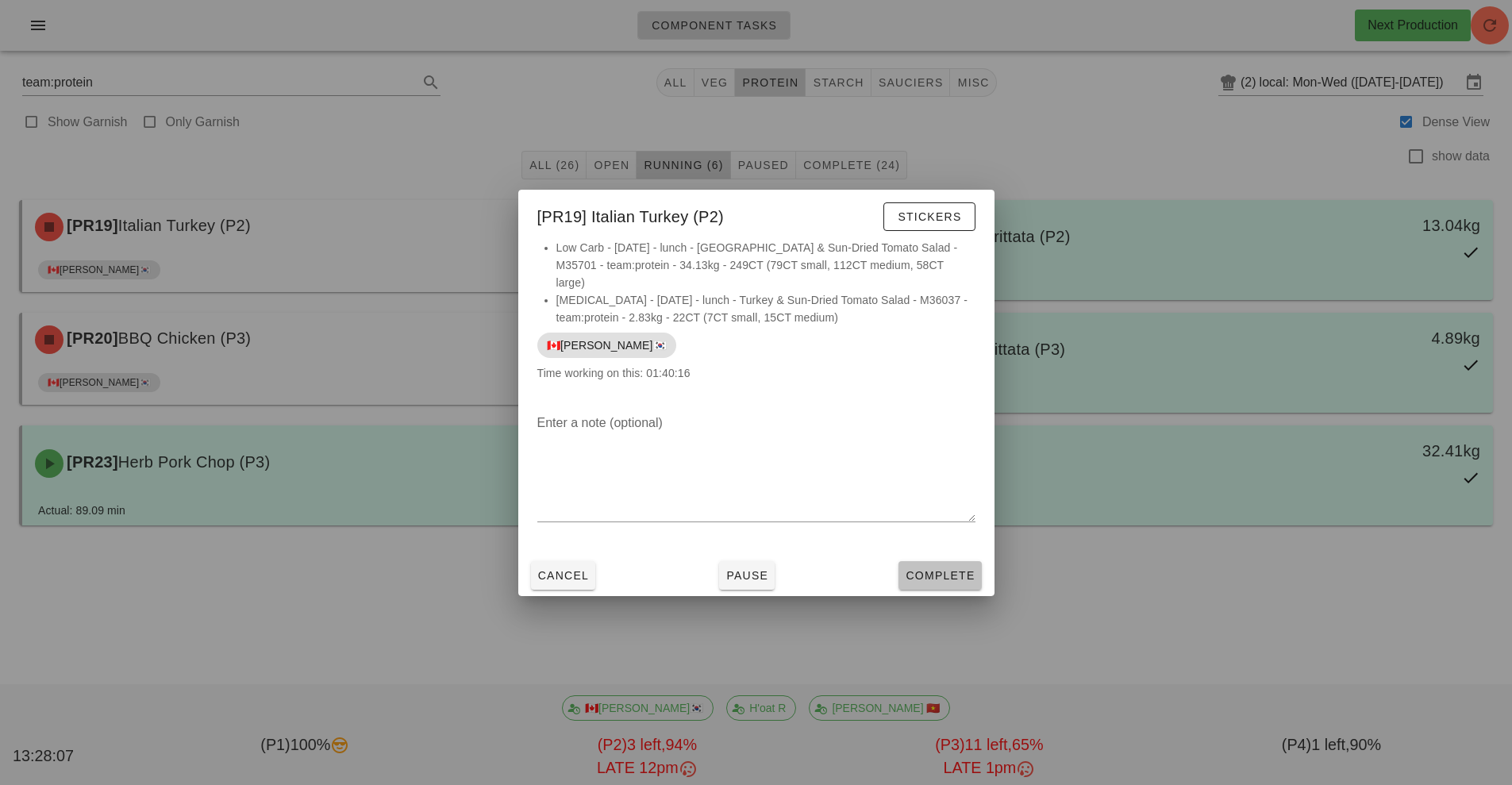
click at [944, 570] on span "Complete" at bounding box center [939, 575] width 70 height 13
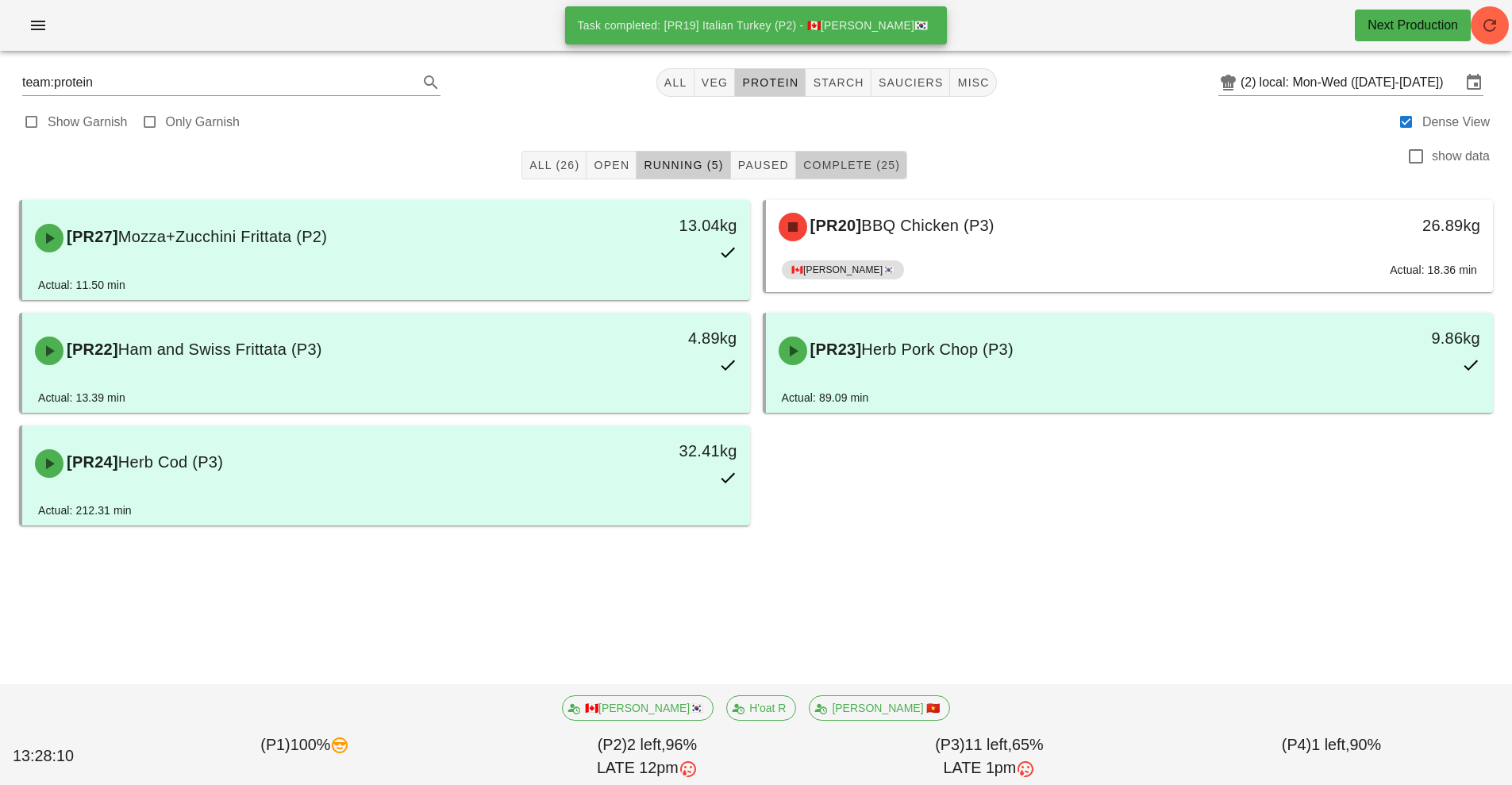
click at [855, 176] on button "Complete (25)" at bounding box center [852, 166] width 111 height 29
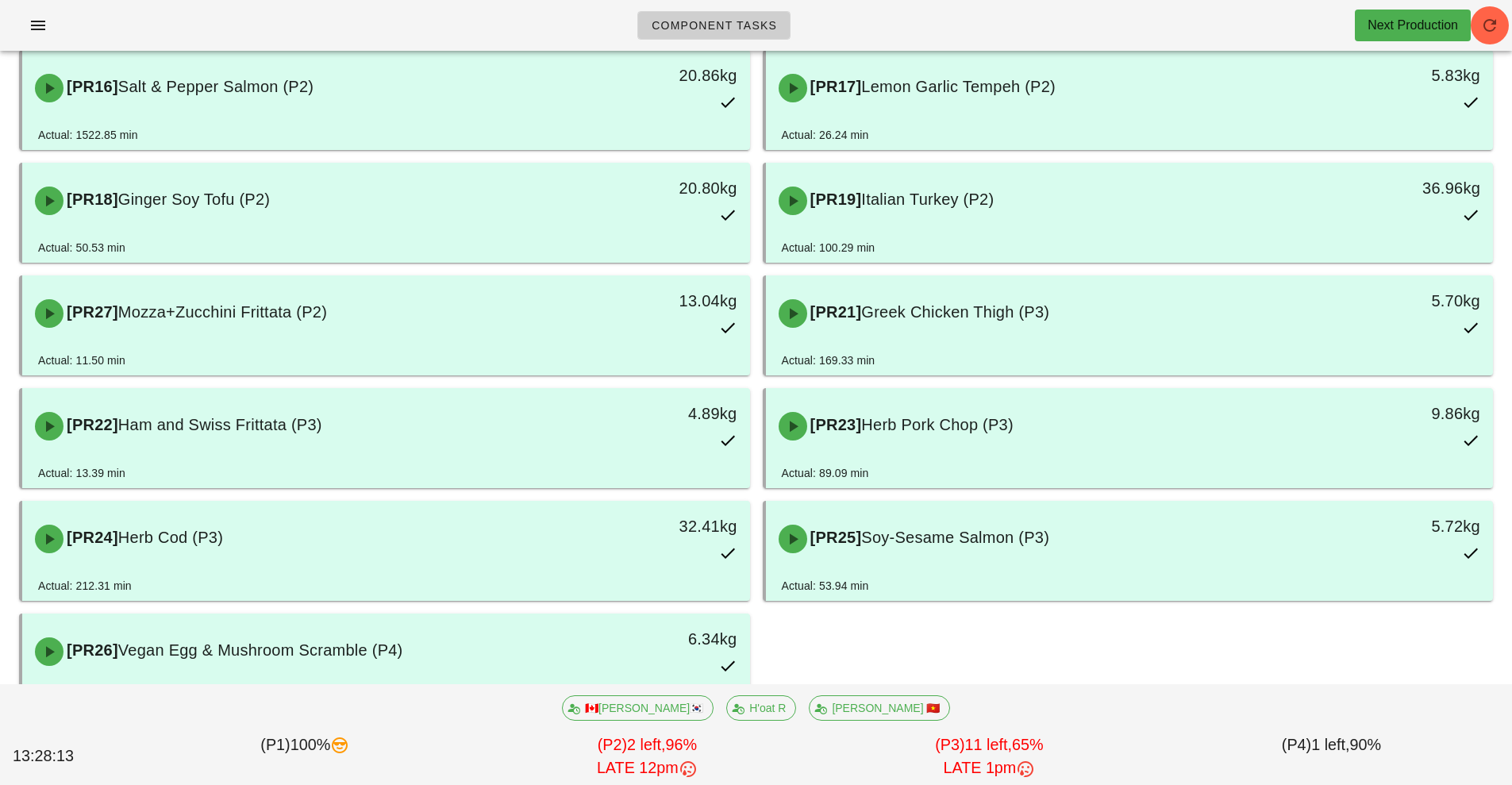
scroll to position [939, 0]
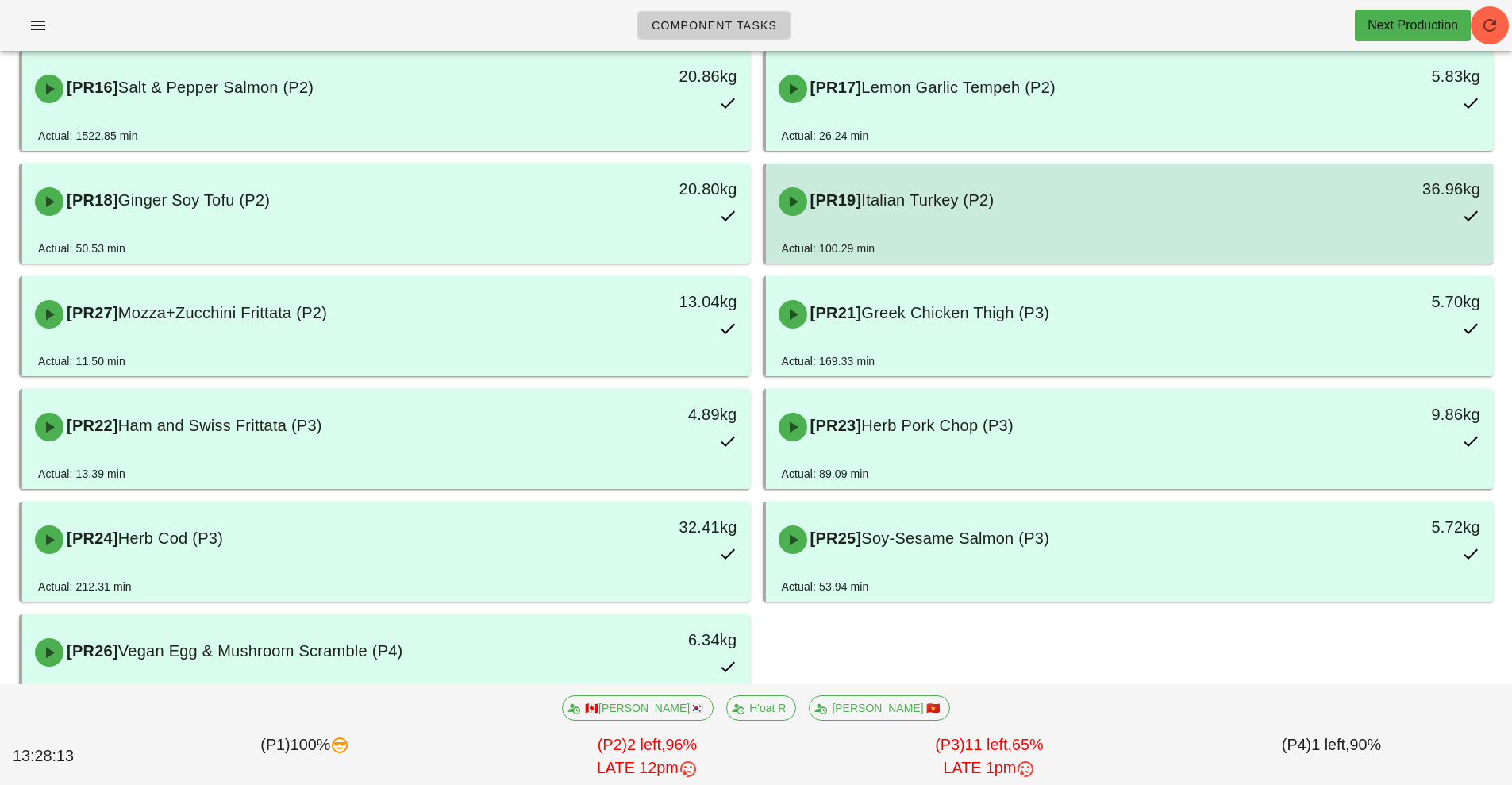
click at [989, 205] on span "Italian Turkey (P2)" at bounding box center [927, 199] width 133 height 18
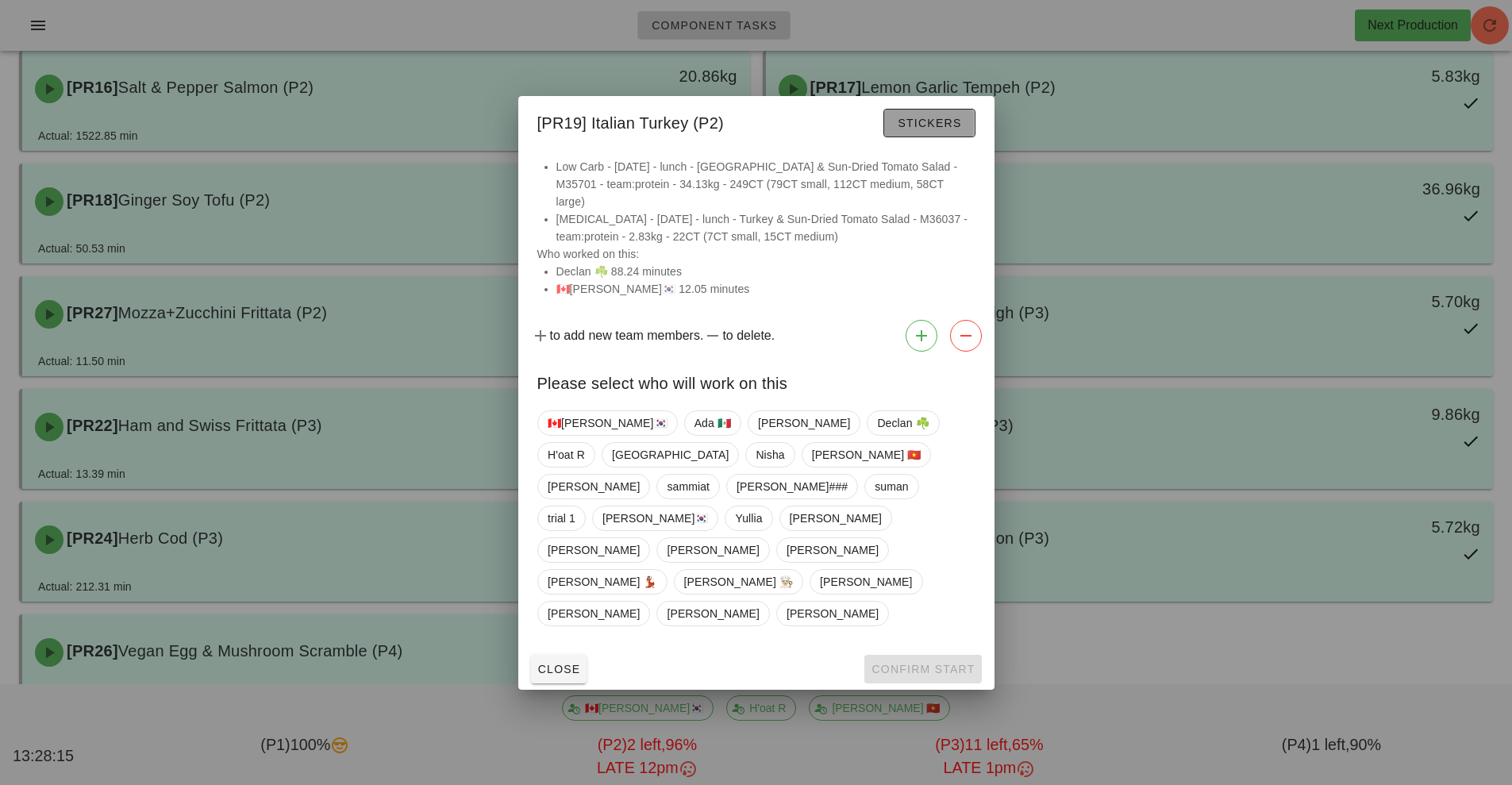
click at [933, 129] on span "Stickers" at bounding box center [929, 123] width 64 height 13
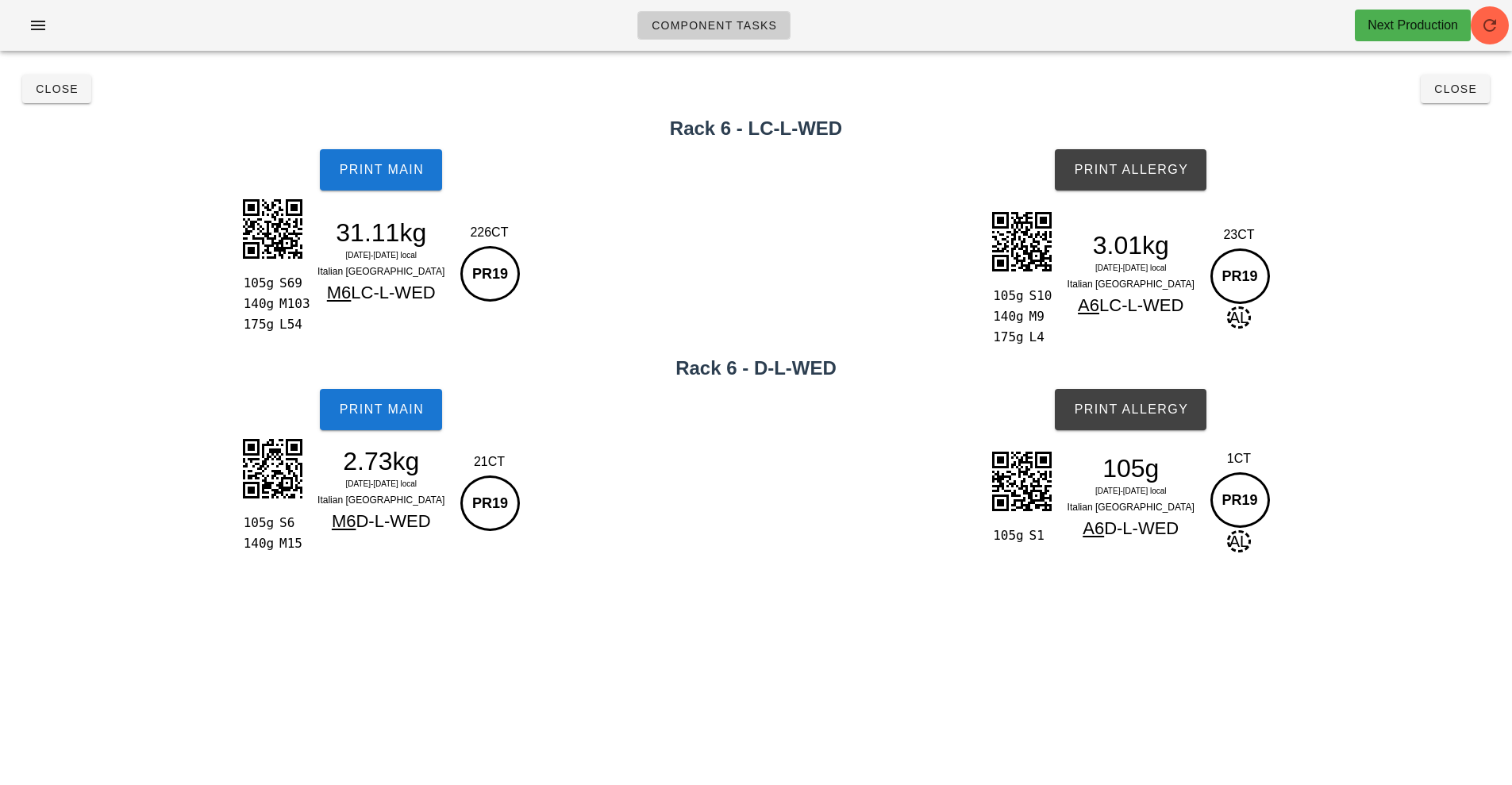
click at [405, 255] on span "[DATE]-[DATE] local" at bounding box center [381, 255] width 72 height 8
click at [393, 171] on span "Print Main" at bounding box center [381, 170] width 86 height 14
